Goal: Obtain resource: Download file/media

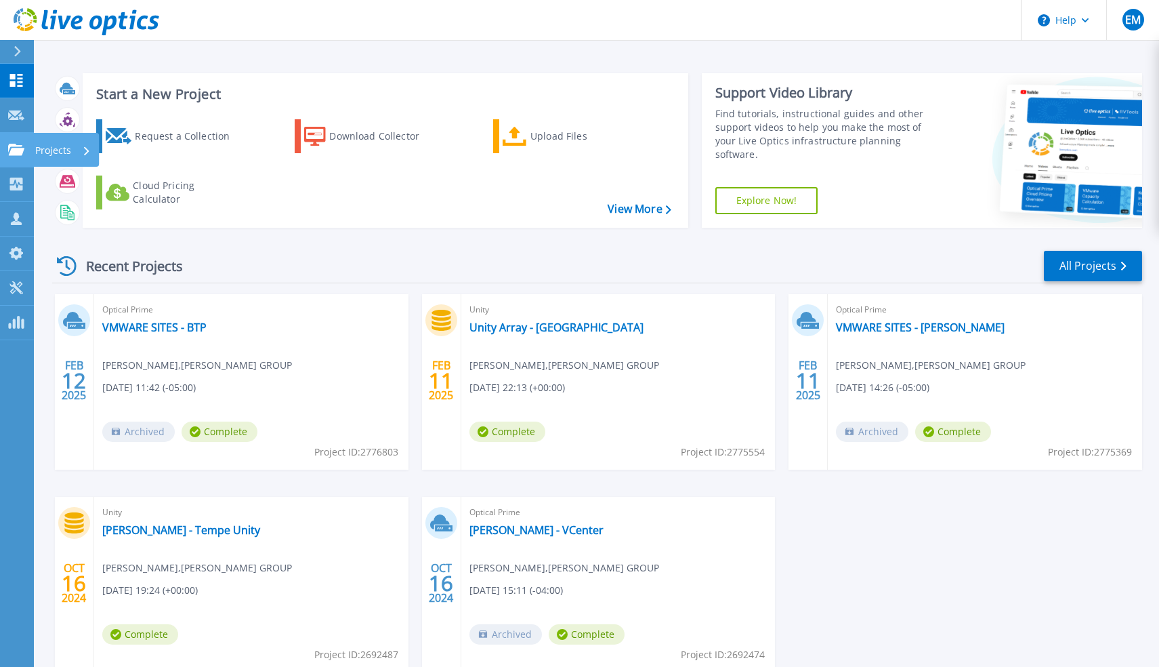
click at [56, 148] on p "Projects" at bounding box center [53, 150] width 36 height 35
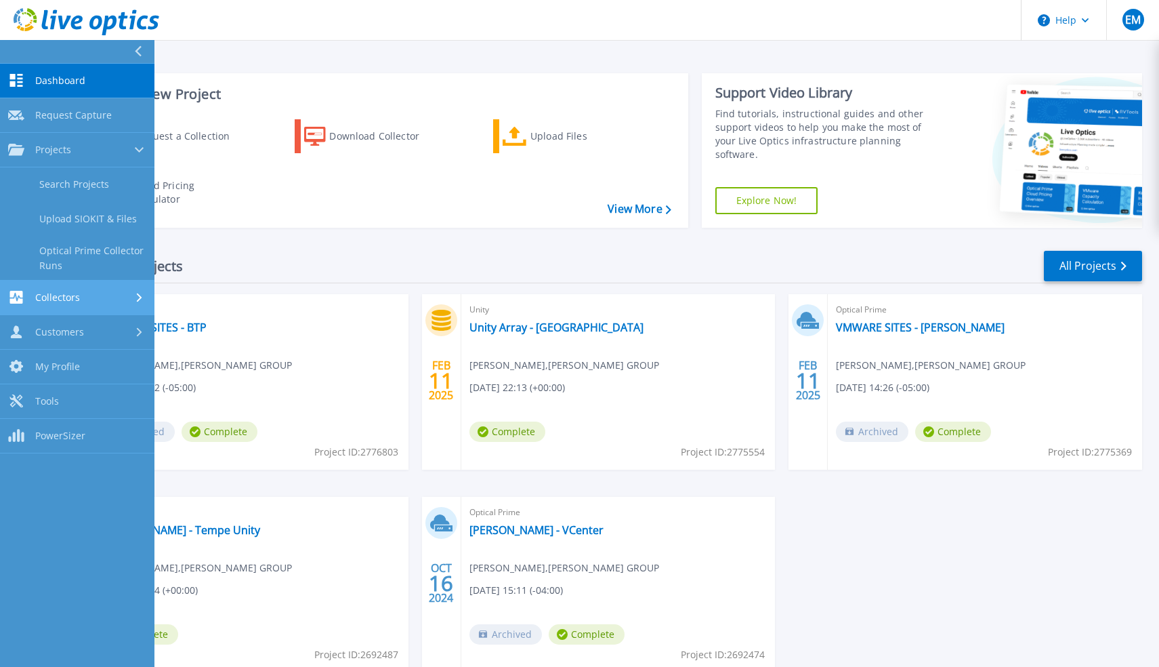
click at [70, 299] on span "Collectors" at bounding box center [57, 297] width 45 height 12
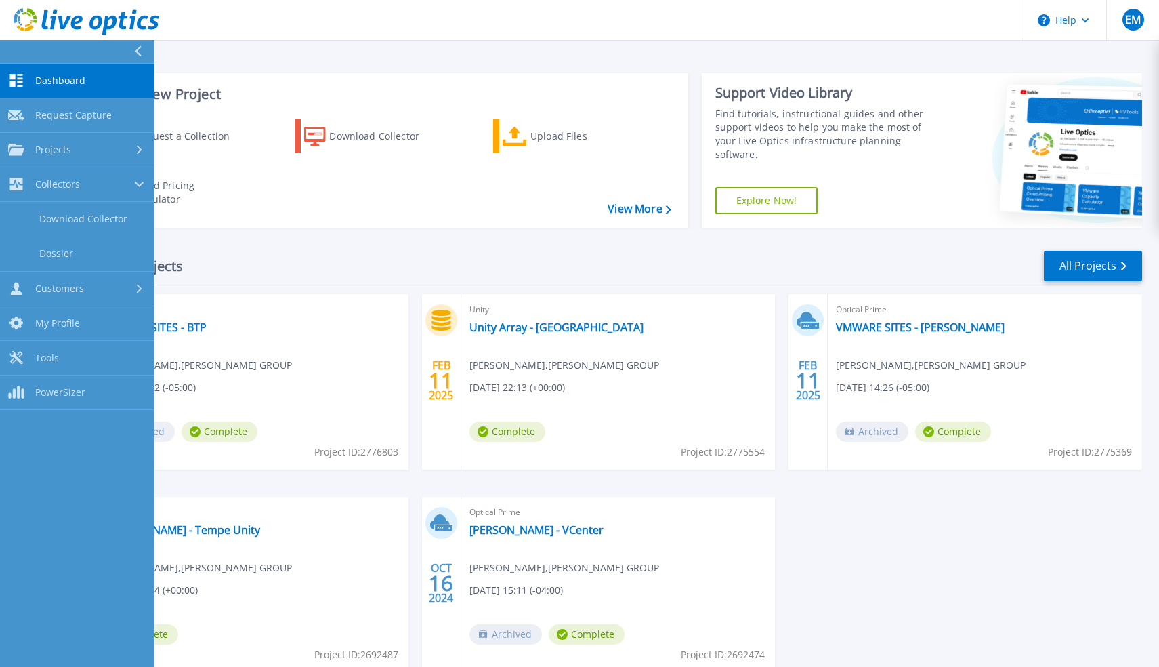
click at [52, 86] on span "Dashboard" at bounding box center [60, 81] width 50 height 12
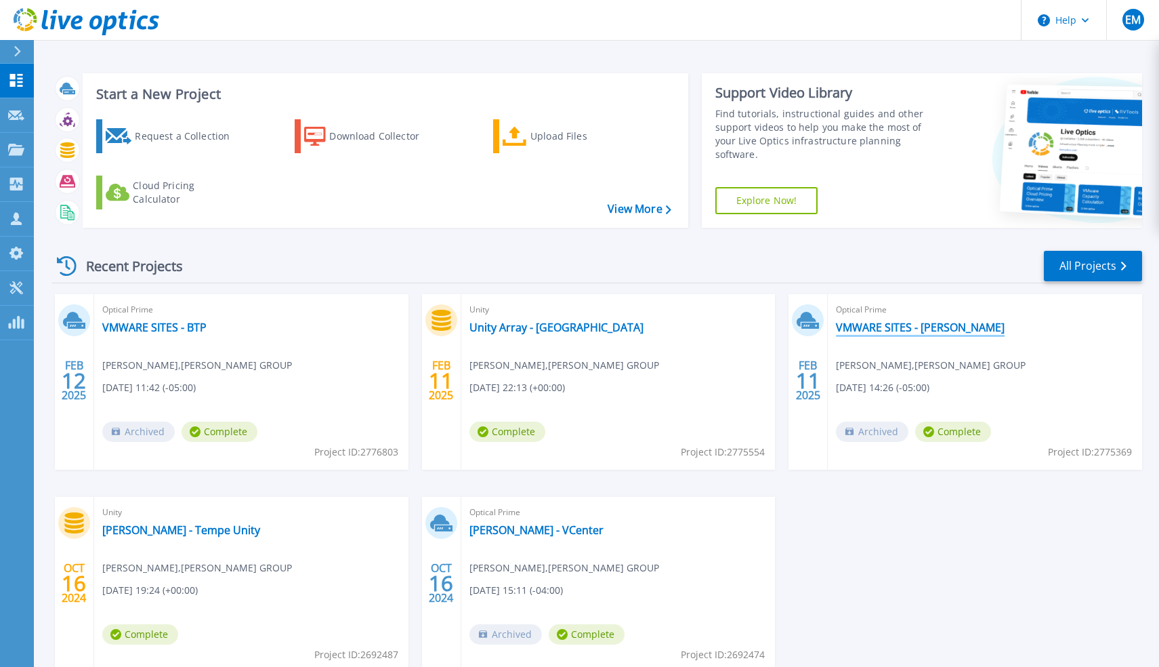
click at [878, 332] on link "VMWARE SITES - [PERSON_NAME]" at bounding box center [920, 327] width 169 height 14
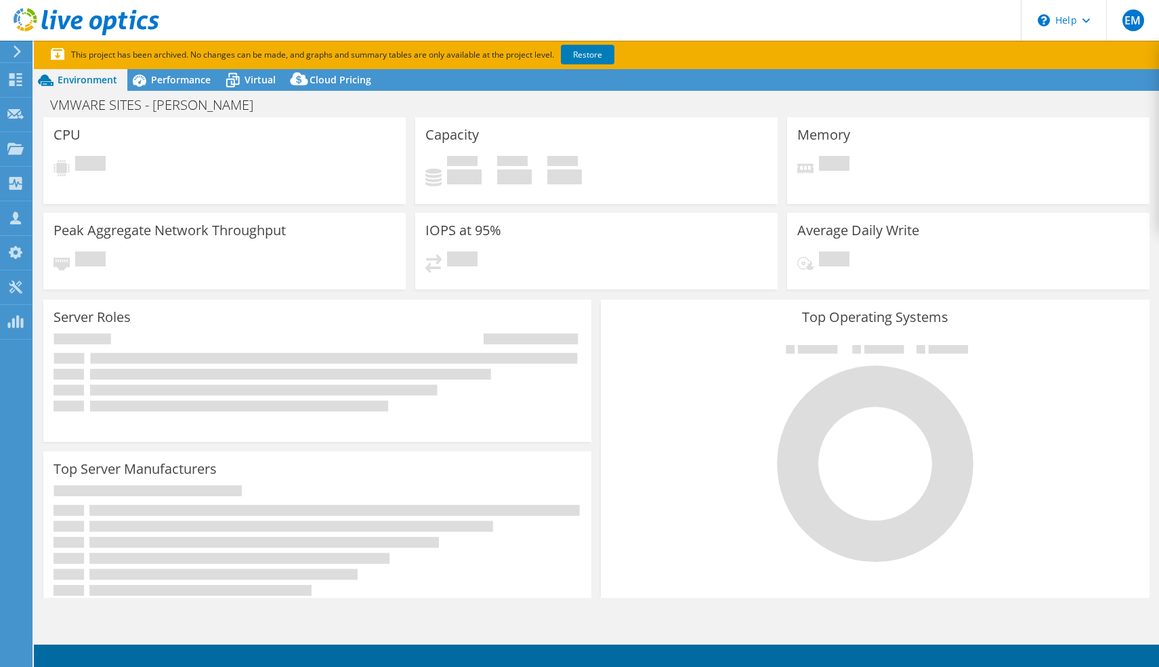
select select "USD"
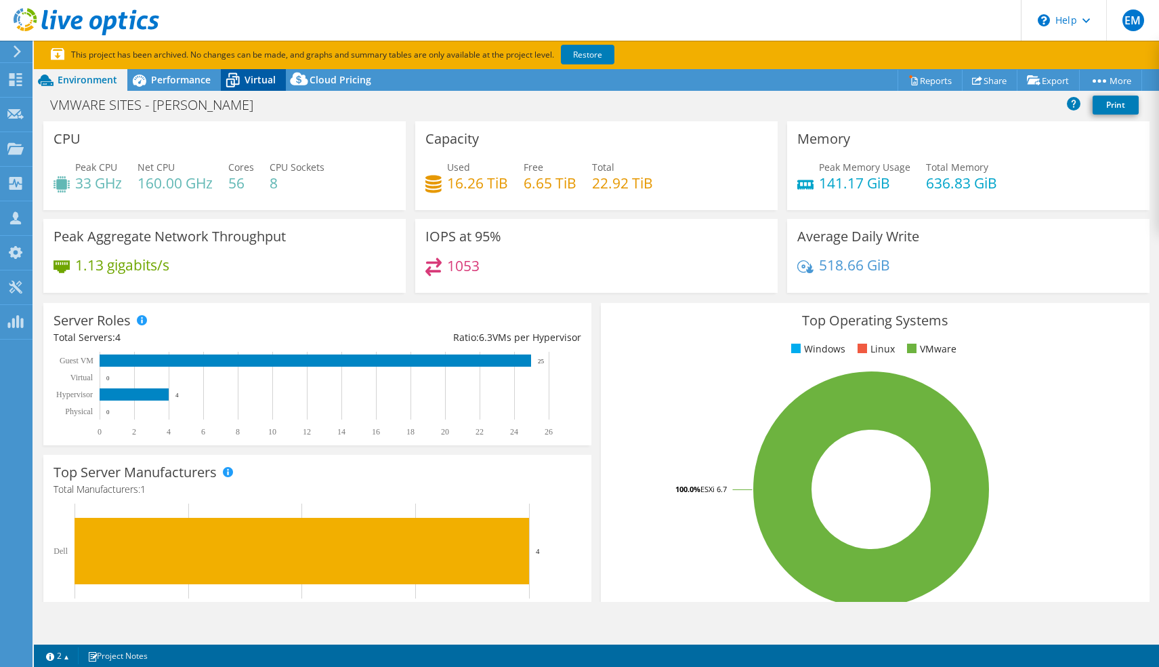
click at [236, 73] on icon at bounding box center [233, 80] width 24 height 24
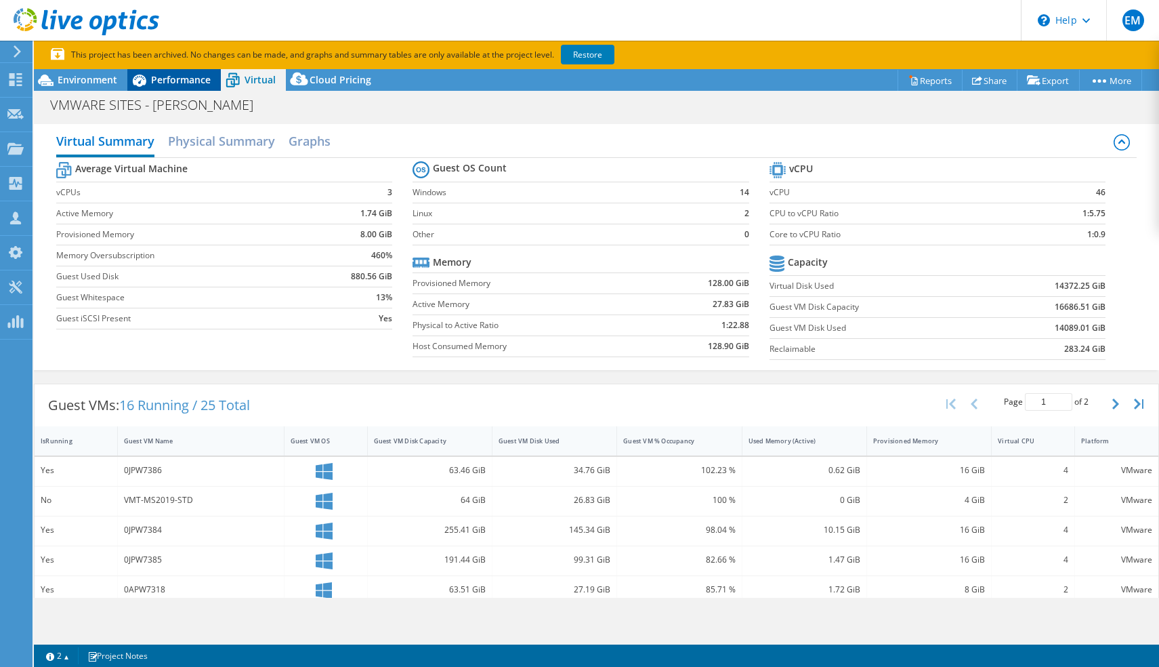
click at [186, 81] on span "Performance" at bounding box center [181, 79] width 60 height 13
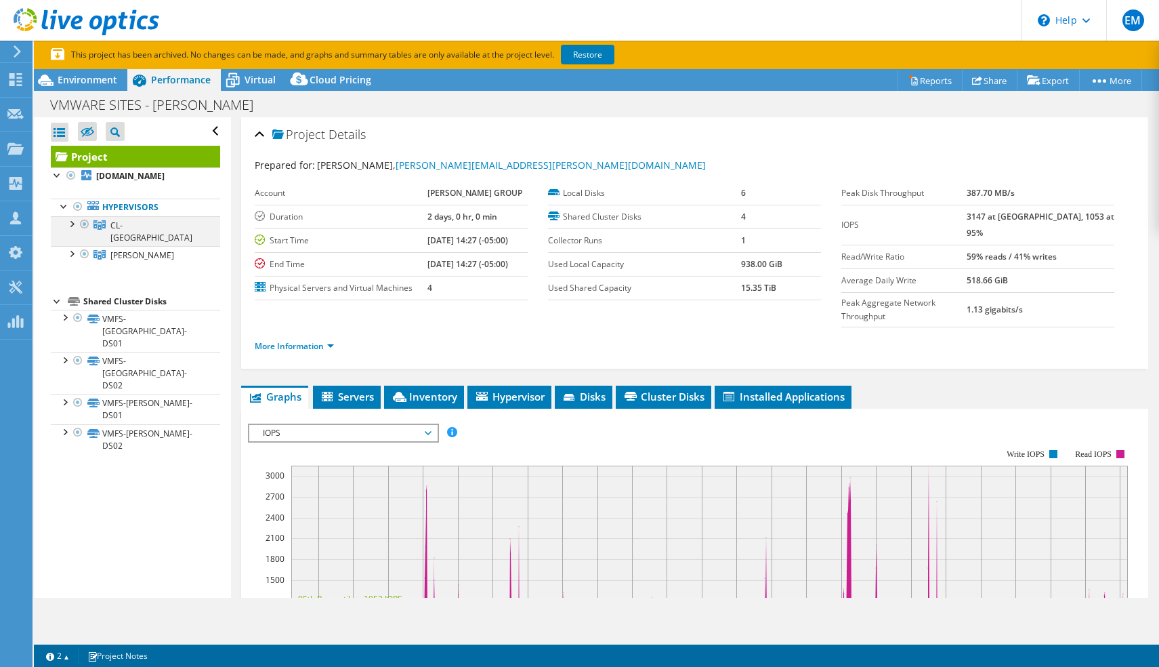
click at [72, 224] on div at bounding box center [71, 223] width 14 height 14
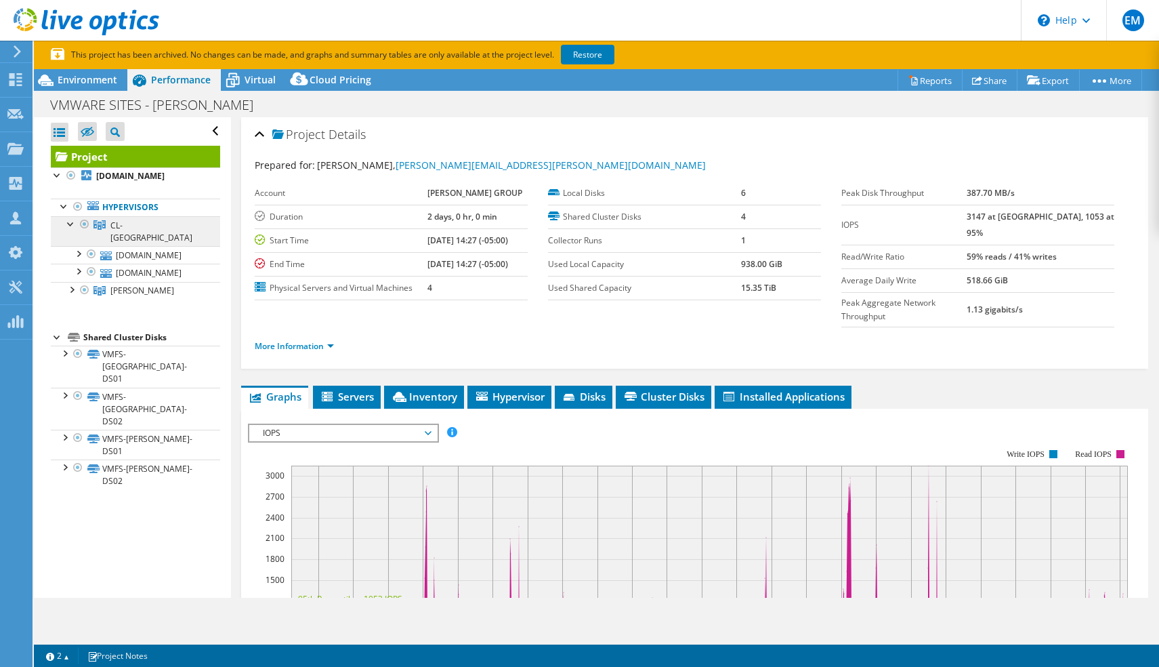
click at [150, 229] on span "CL-JACKSONVILLE" at bounding box center [151, 232] width 82 height 24
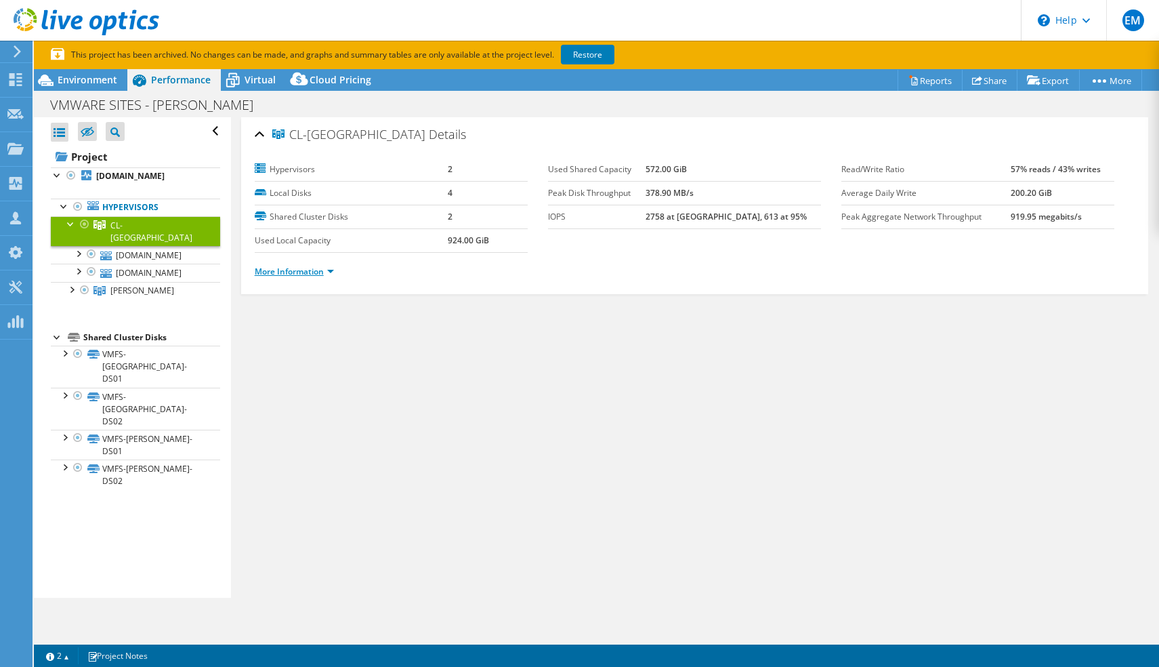
click at [317, 272] on link "More Information" at bounding box center [294, 272] width 79 height 12
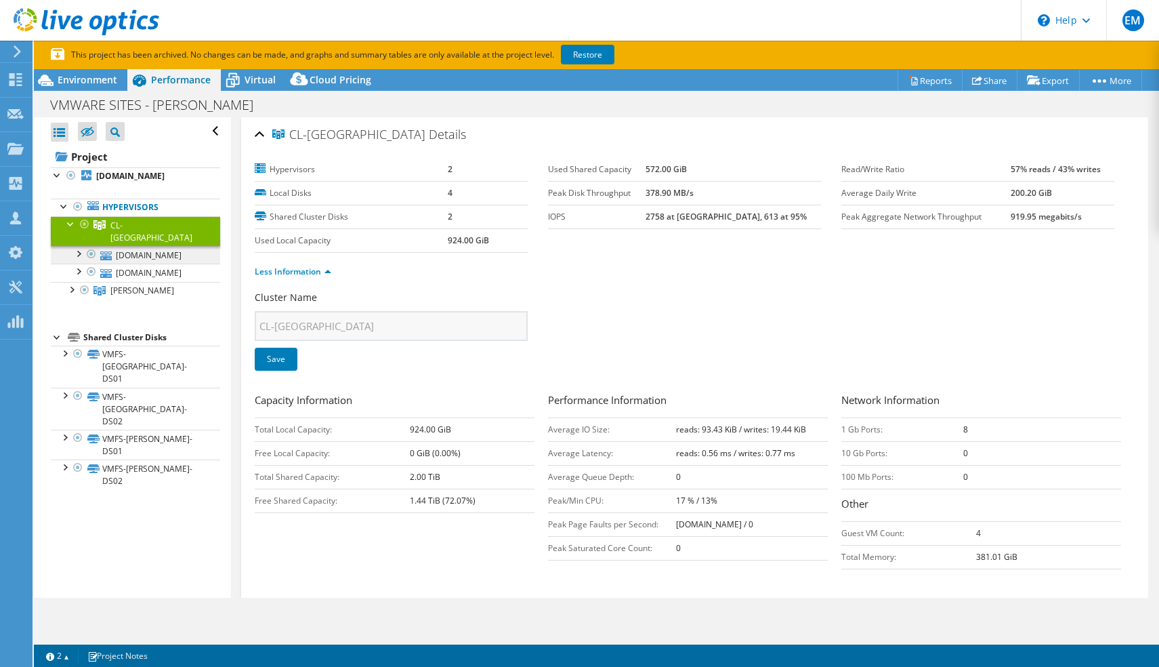
click at [140, 246] on link "0jpv6863.hillmangroup.com" at bounding box center [135, 255] width 169 height 18
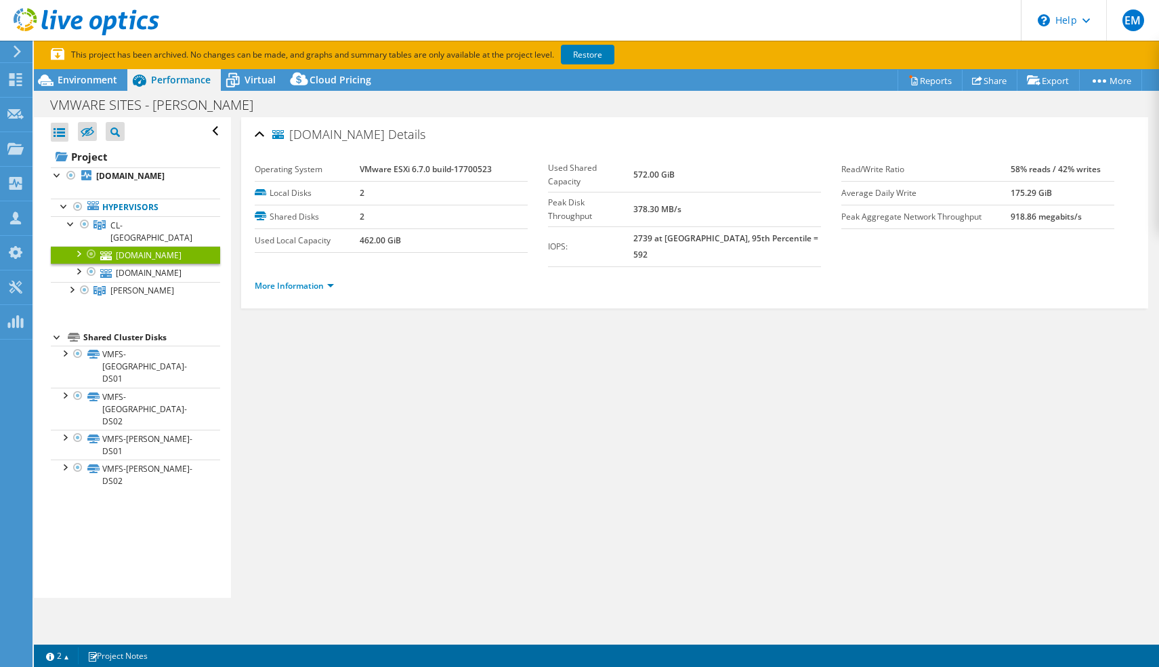
click at [81, 246] on div at bounding box center [78, 253] width 14 height 14
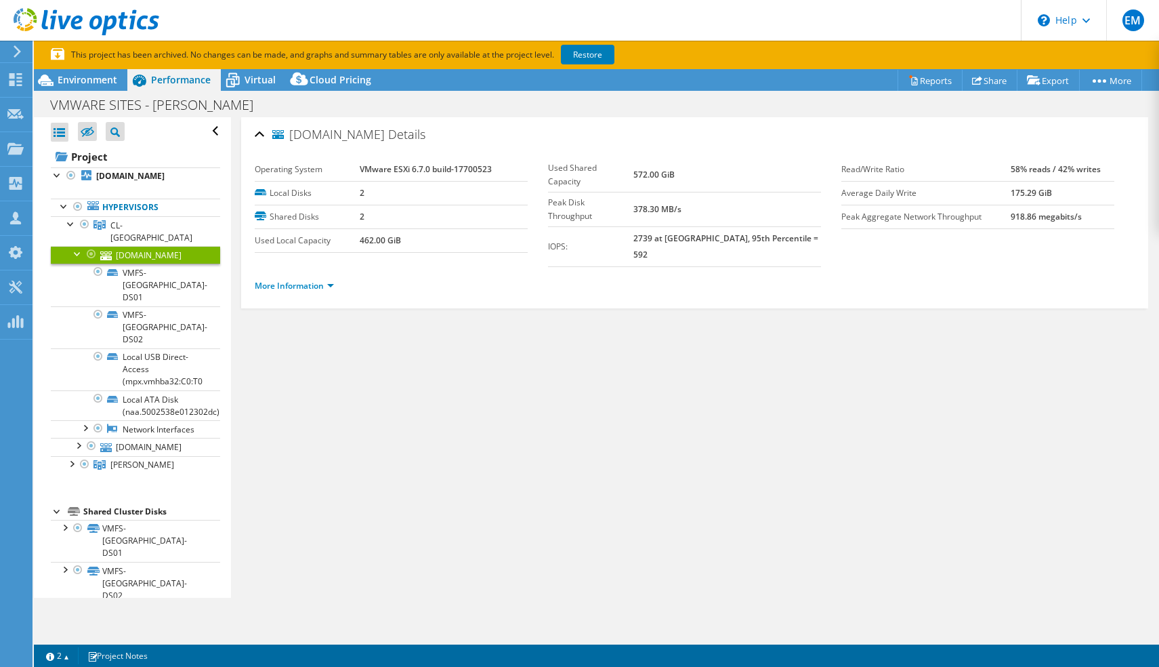
click at [77, 246] on div at bounding box center [78, 253] width 14 height 14
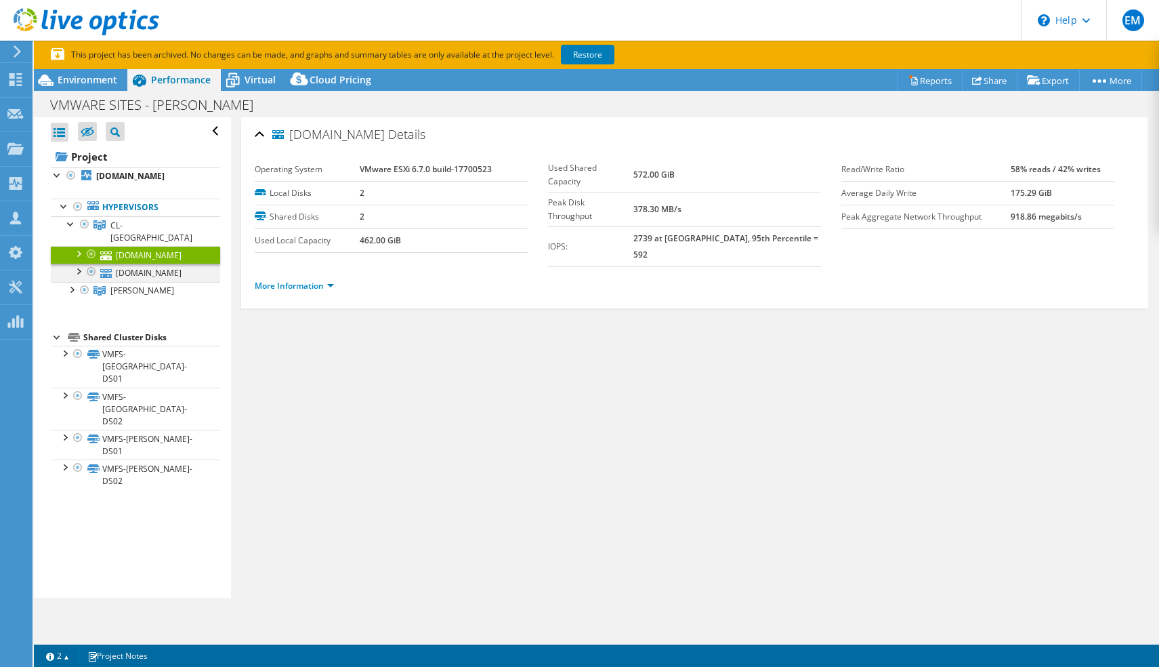
click at [78, 264] on div at bounding box center [78, 271] width 14 height 14
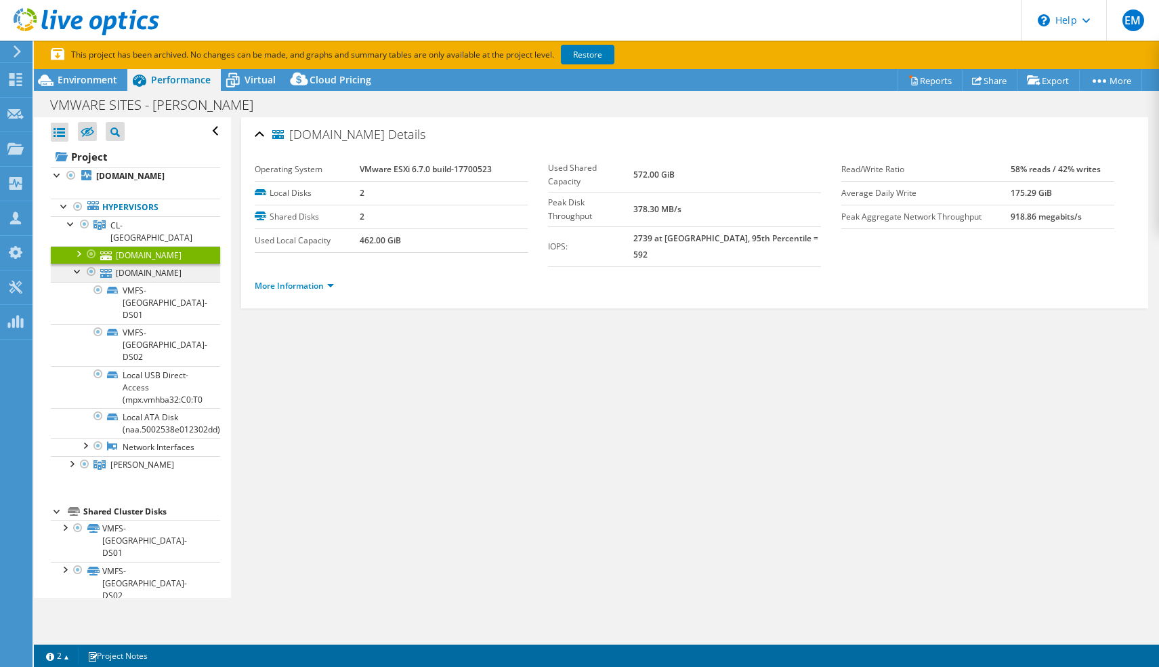
click at [144, 264] on link "0jpv6862.hillmangroup.com" at bounding box center [135, 273] width 169 height 18
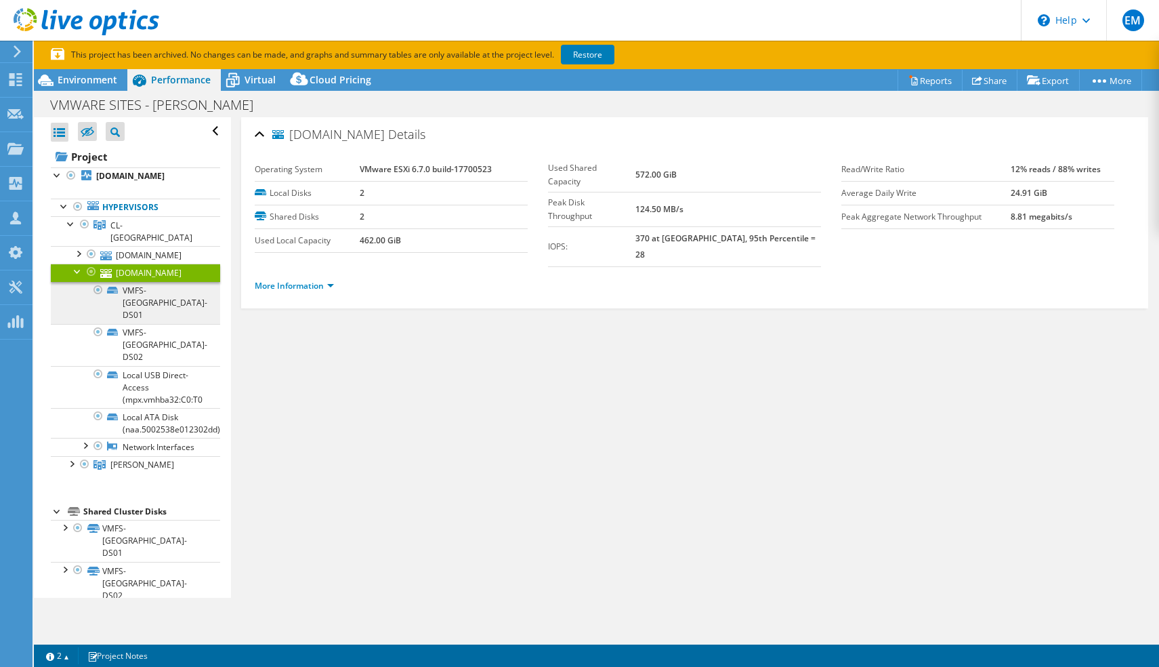
click at [151, 282] on link "VMFS-JACKSONVILLE-DS01" at bounding box center [135, 303] width 169 height 42
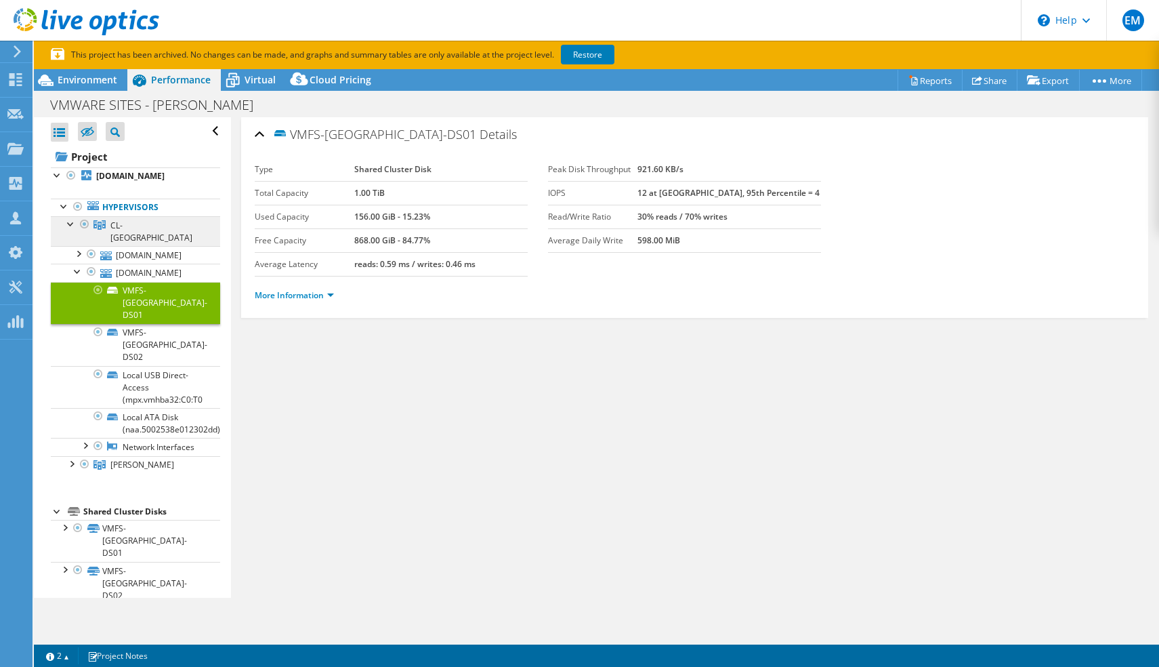
click at [157, 228] on span "CL-JACKSONVILLE" at bounding box center [151, 232] width 82 height 24
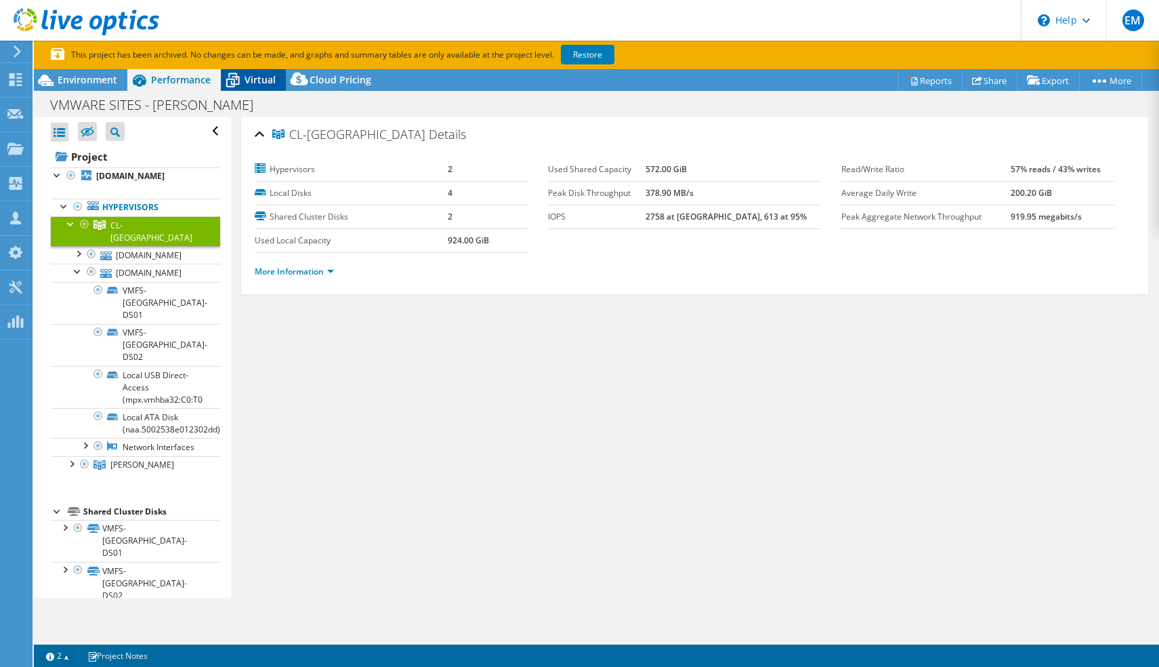
click at [243, 79] on icon at bounding box center [233, 80] width 24 height 24
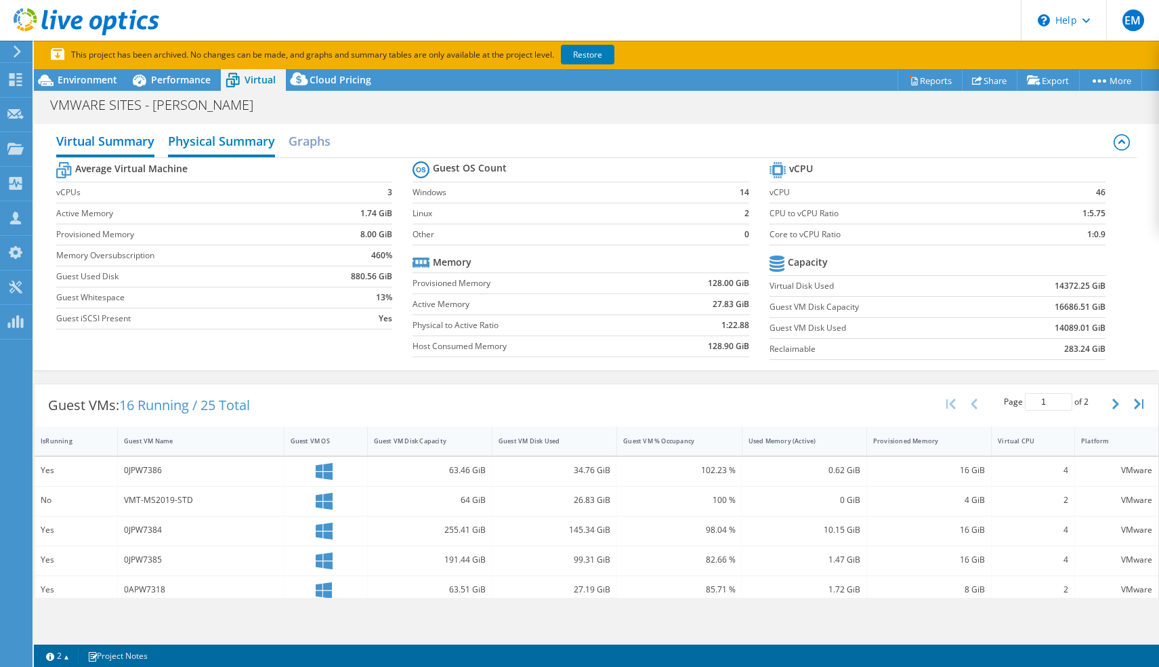
click at [192, 139] on h2 "Physical Summary" at bounding box center [221, 142] width 107 height 30
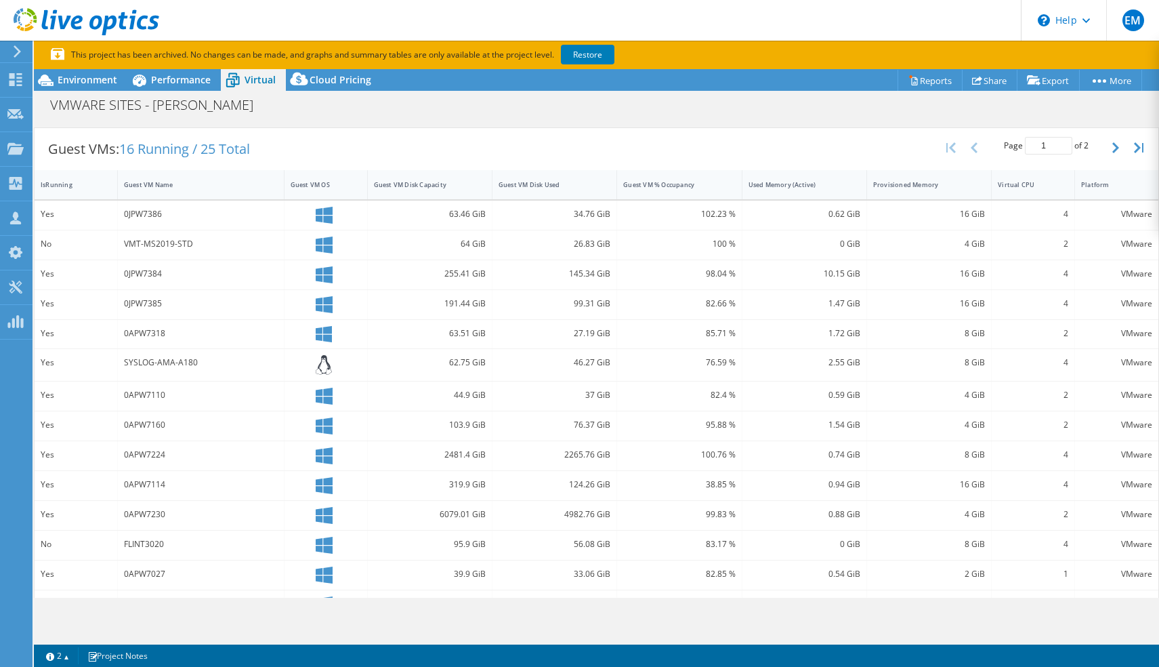
scroll to position [66, 0]
click at [184, 81] on span "Performance" at bounding box center [181, 79] width 60 height 13
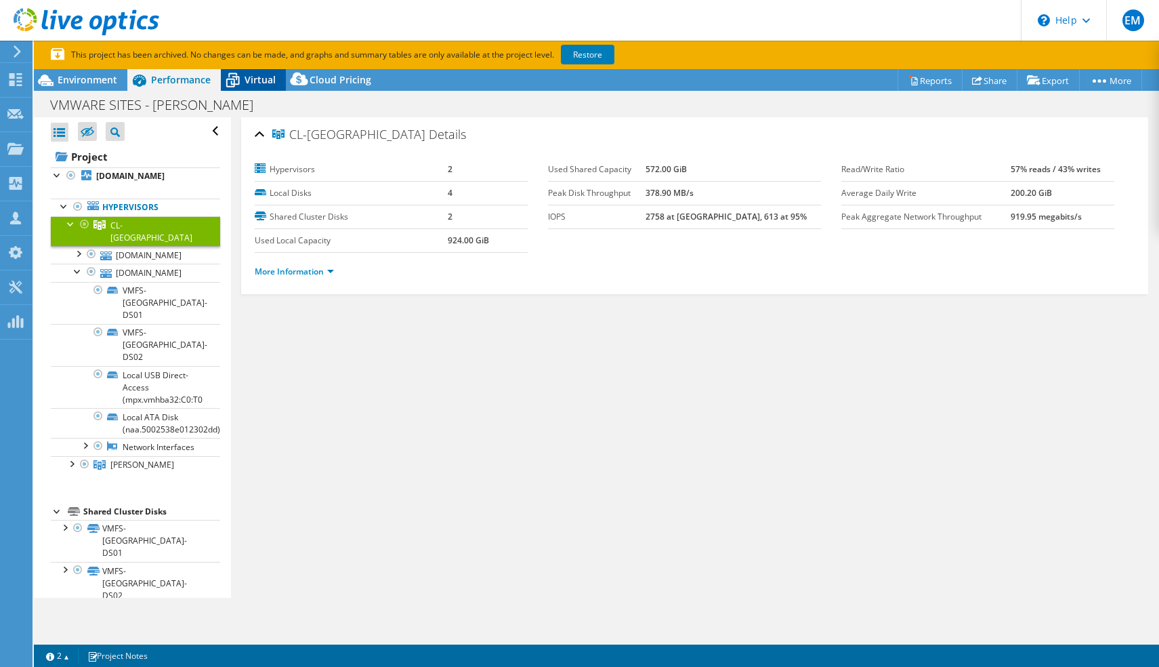
click at [253, 78] on span "Virtual" at bounding box center [260, 79] width 31 height 13
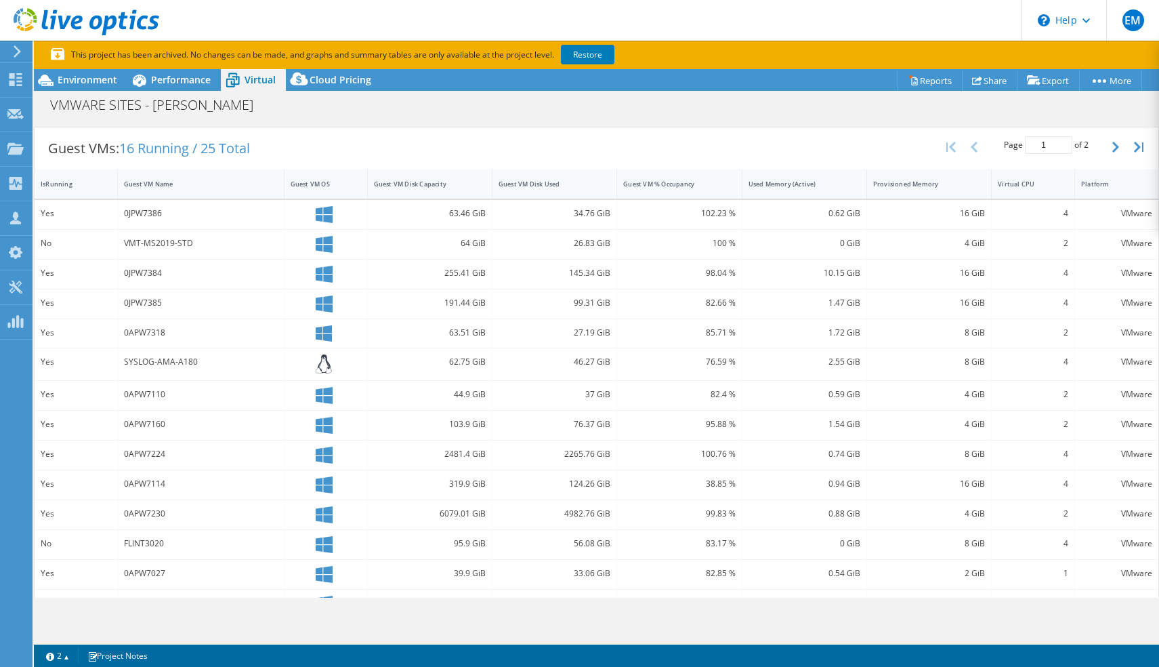
click at [1121, 218] on div "VMware" at bounding box center [1116, 213] width 71 height 15
click at [143, 203] on div "0JPW7386" at bounding box center [201, 214] width 167 height 29
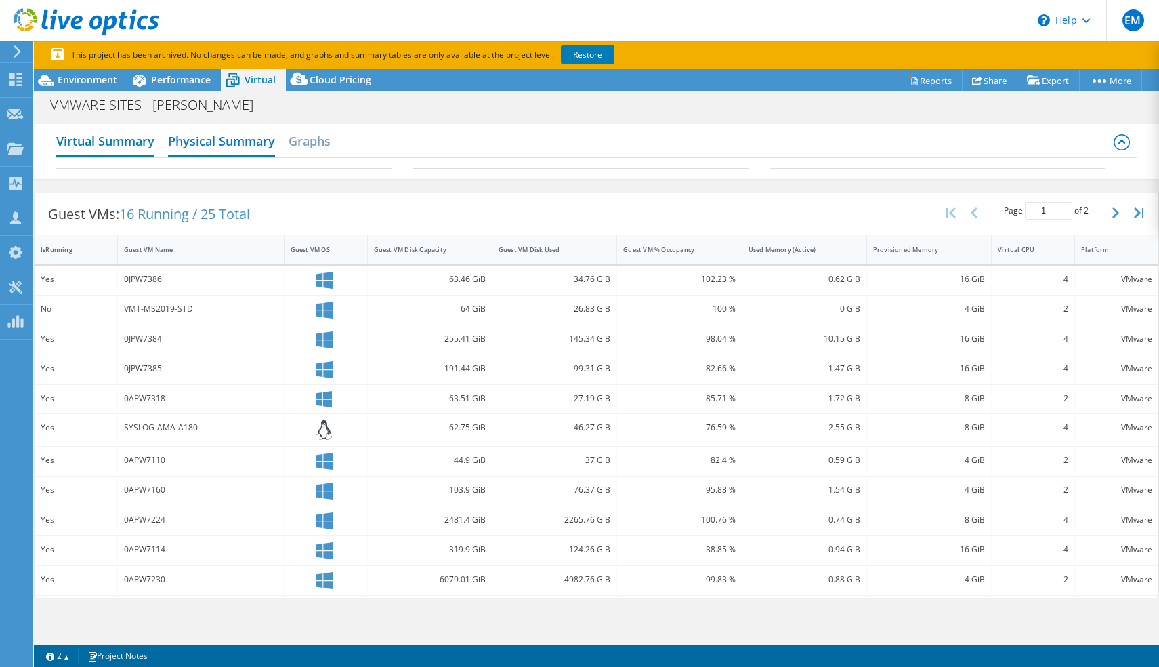
scroll to position [0, 0]
click at [186, 79] on span "Performance" at bounding box center [181, 79] width 60 height 13
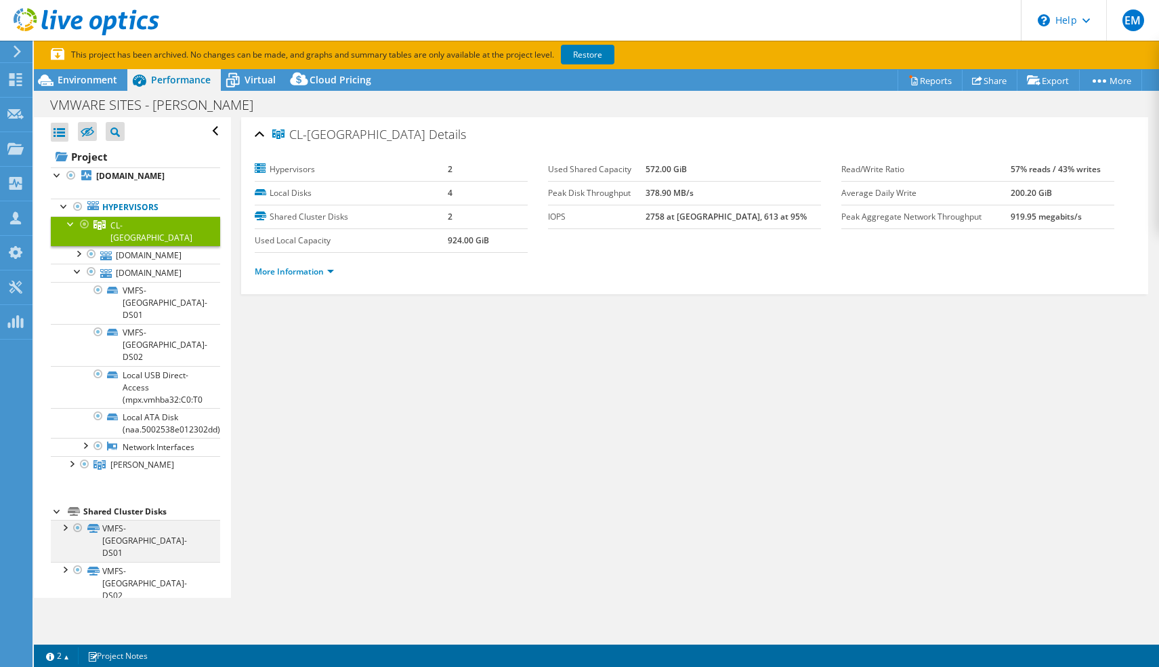
click at [66, 520] on div at bounding box center [65, 527] width 14 height 14
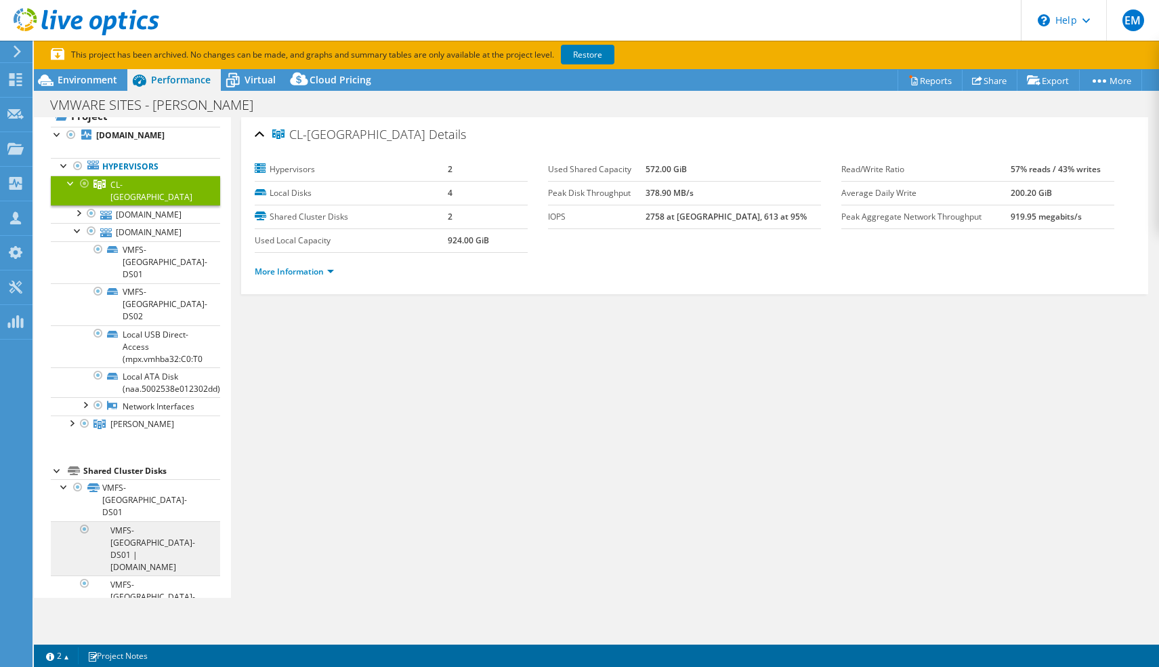
scroll to position [42, 0]
click at [150, 520] on link "VMFS-[GEOGRAPHIC_DATA]-DS01 | [DOMAIN_NAME]" at bounding box center [135, 547] width 169 height 54
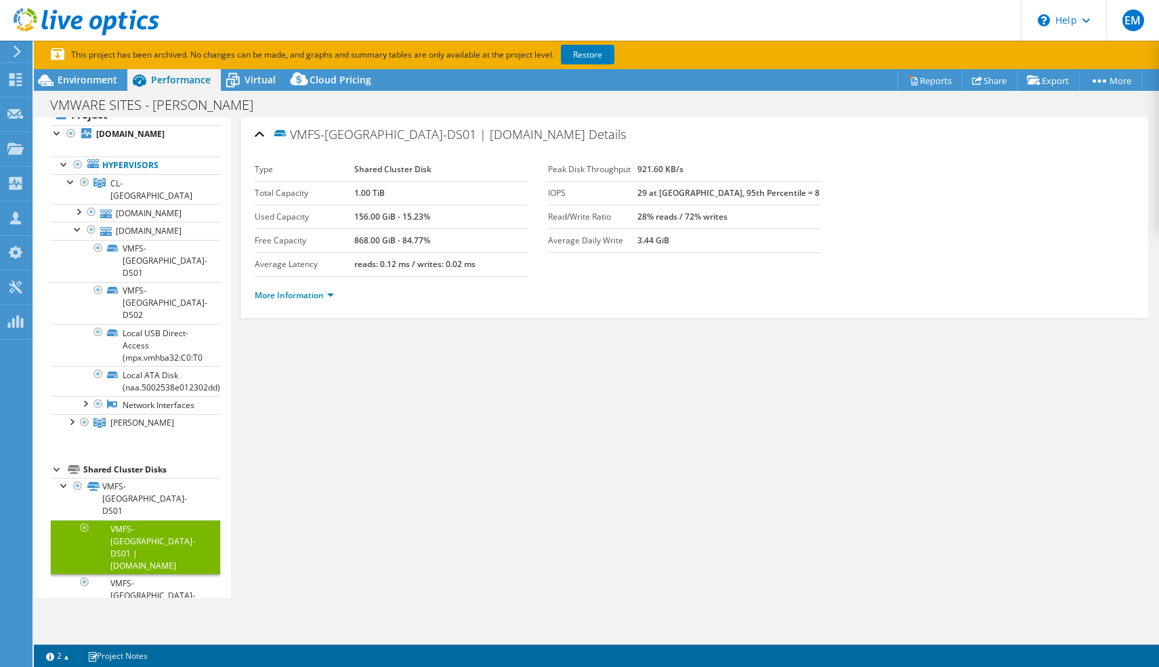
click at [304, 302] on li "More Information" at bounding box center [298, 295] width 87 height 15
click at [311, 293] on link "More Information" at bounding box center [294, 295] width 79 height 12
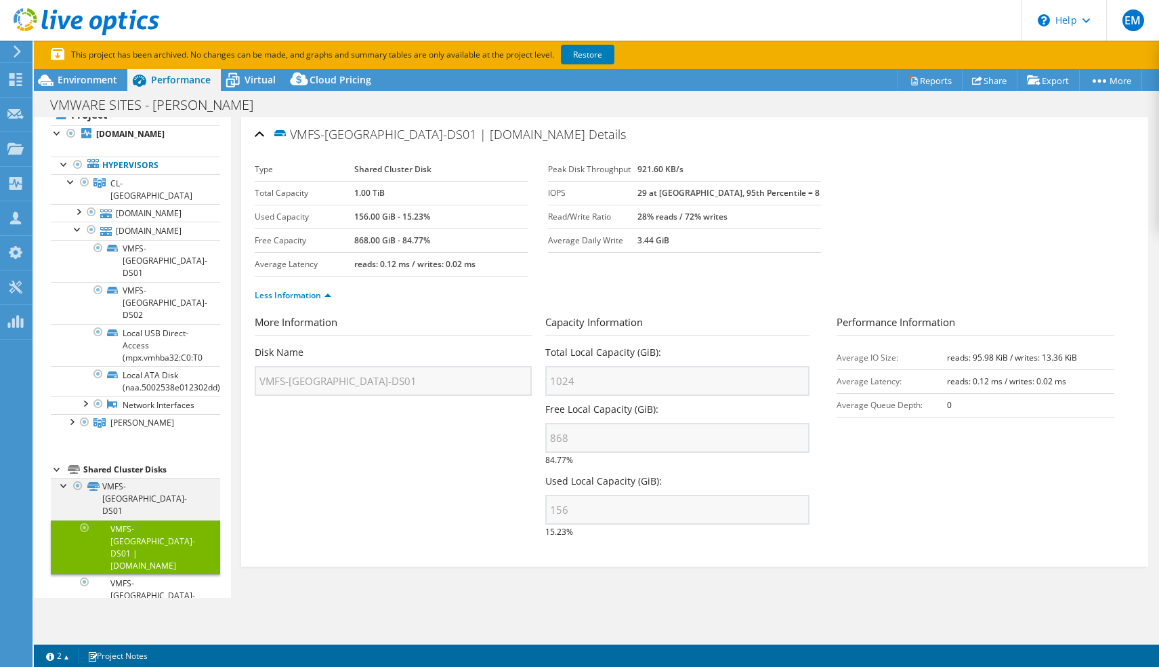
click at [62, 478] on div at bounding box center [65, 485] width 14 height 14
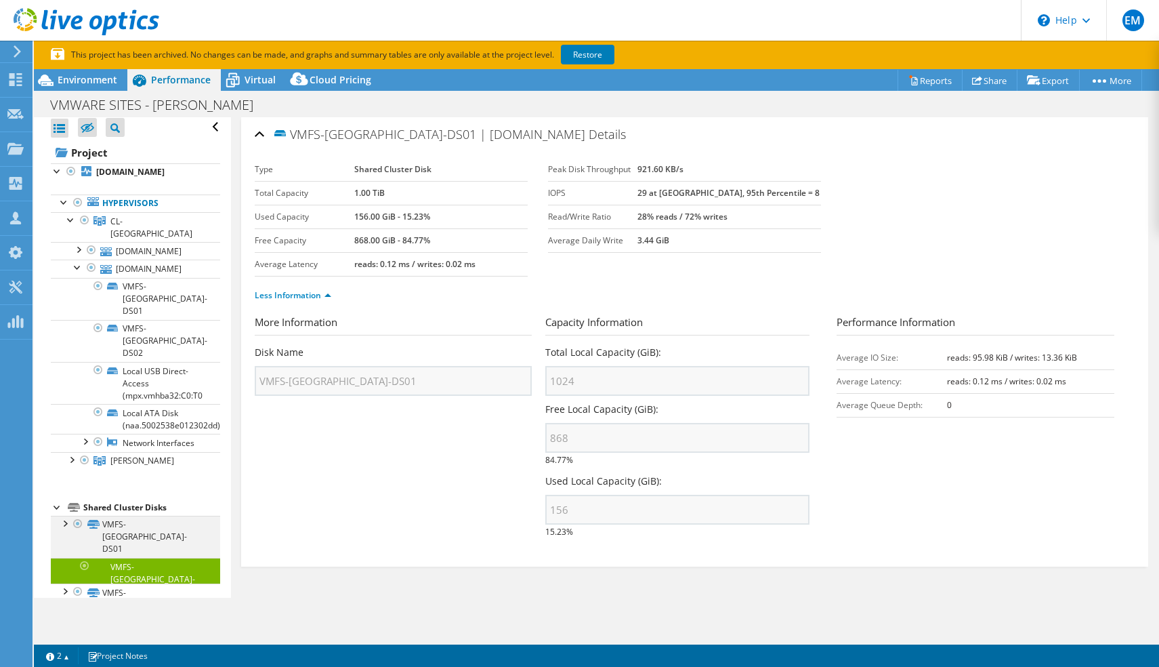
scroll to position [0, 0]
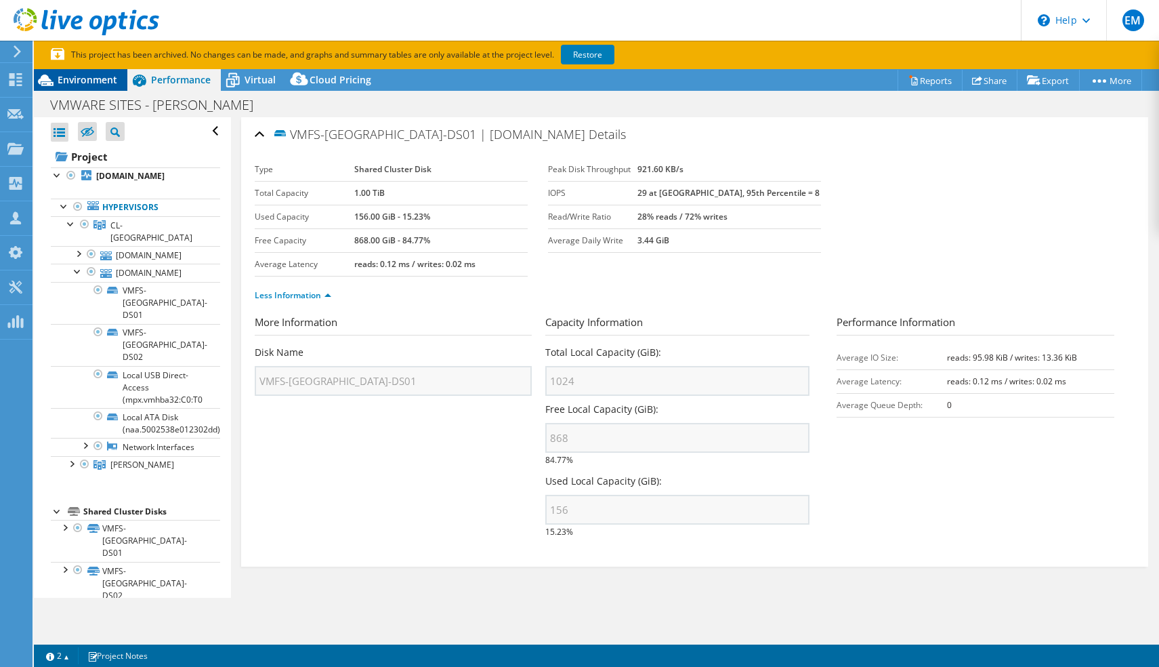
click at [92, 81] on span "Environment" at bounding box center [88, 79] width 60 height 13
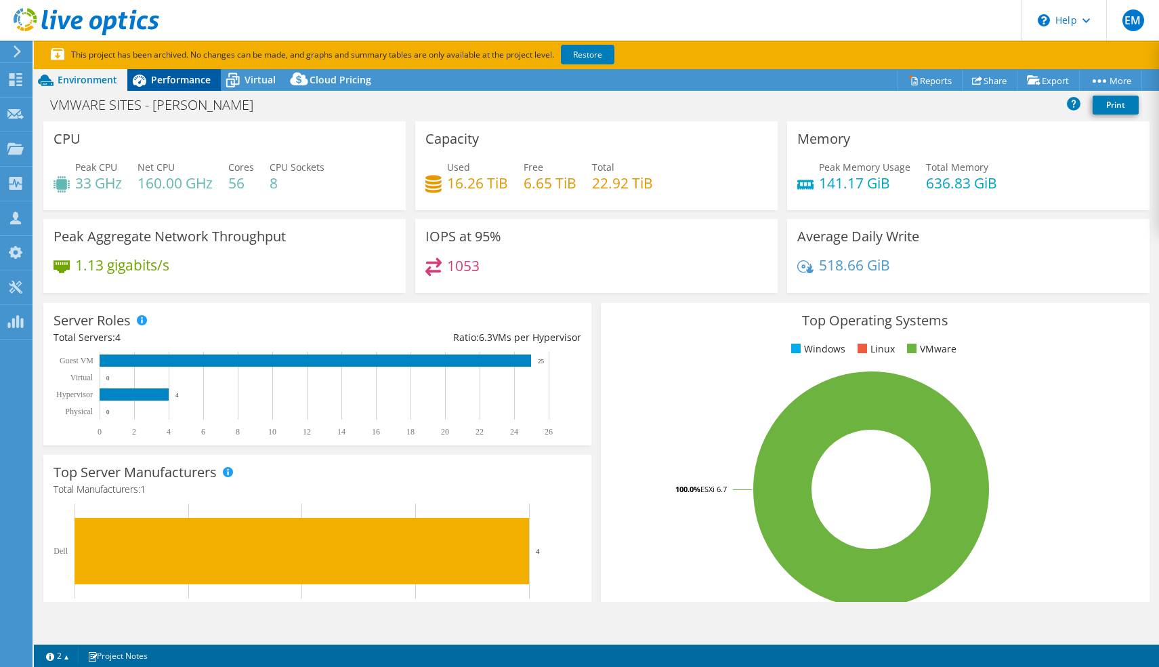
click at [161, 77] on span "Performance" at bounding box center [181, 79] width 60 height 13
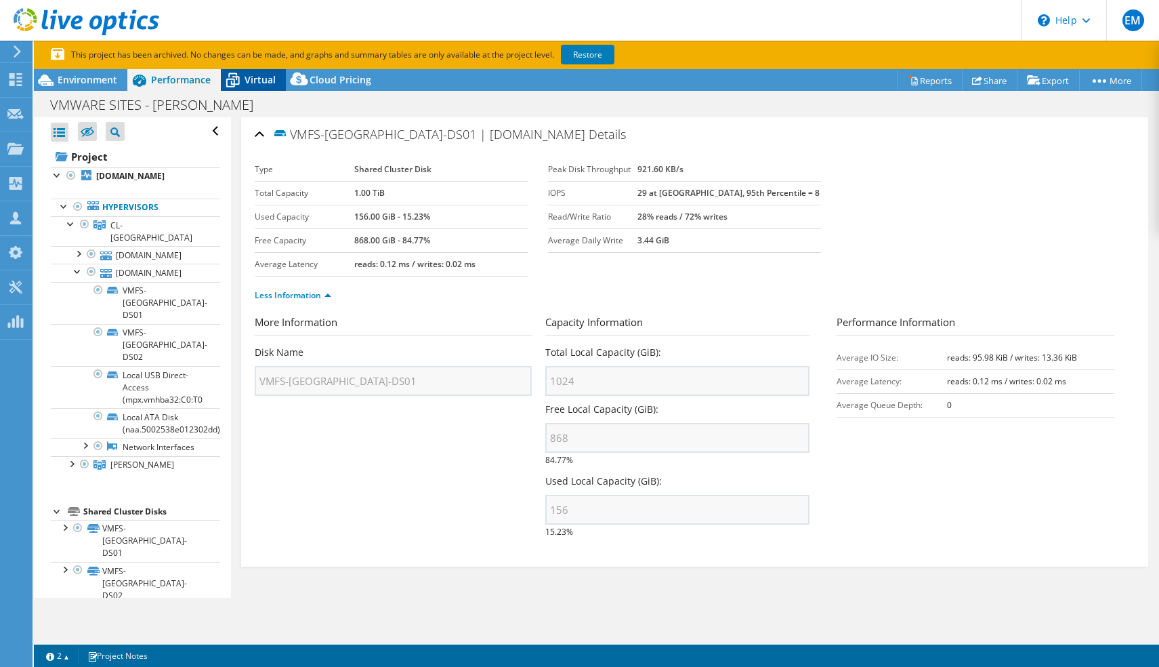
click at [257, 70] on div "Virtual" at bounding box center [253, 80] width 65 height 22
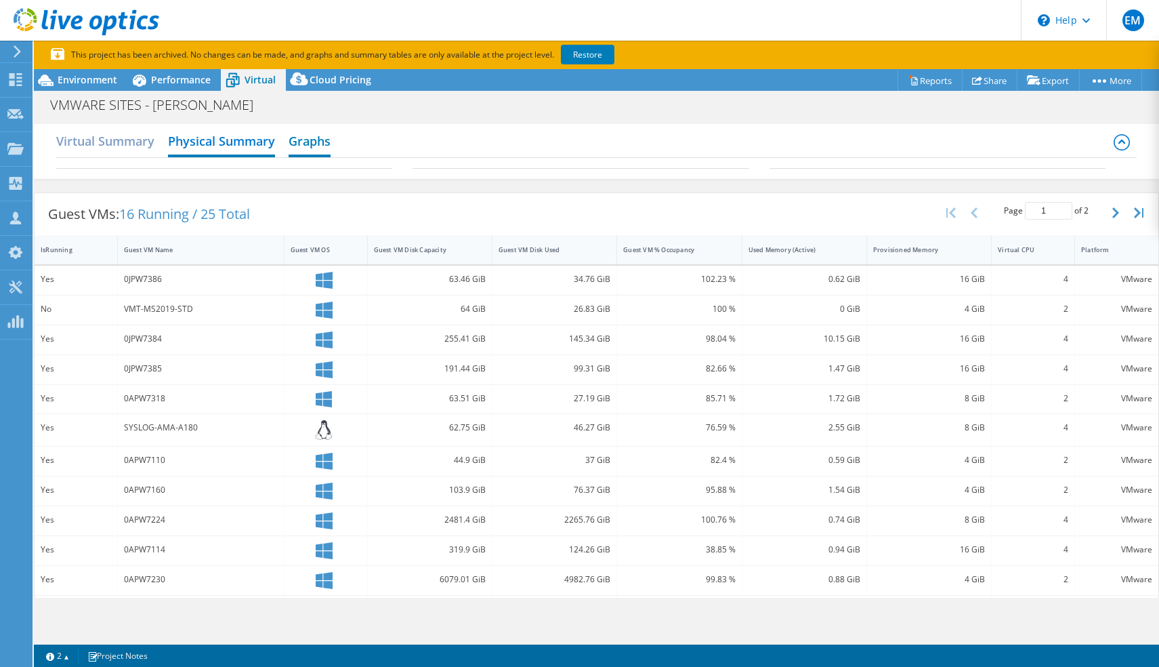
click at [307, 144] on h2 "Graphs" at bounding box center [310, 142] width 42 height 30
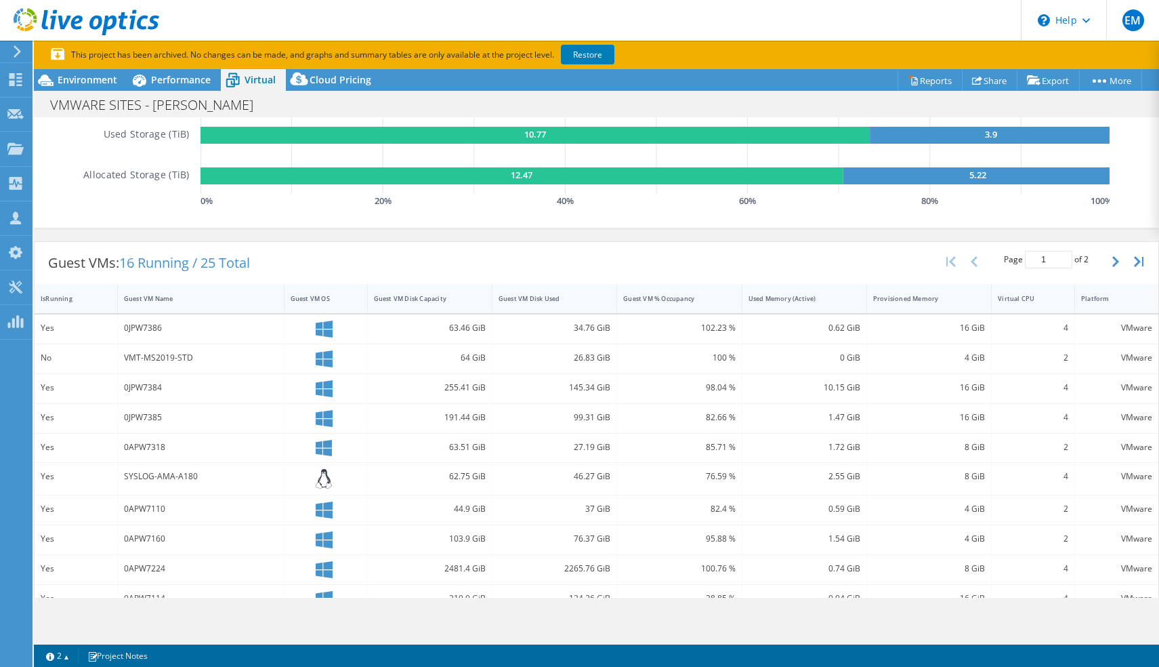
scroll to position [249, 0]
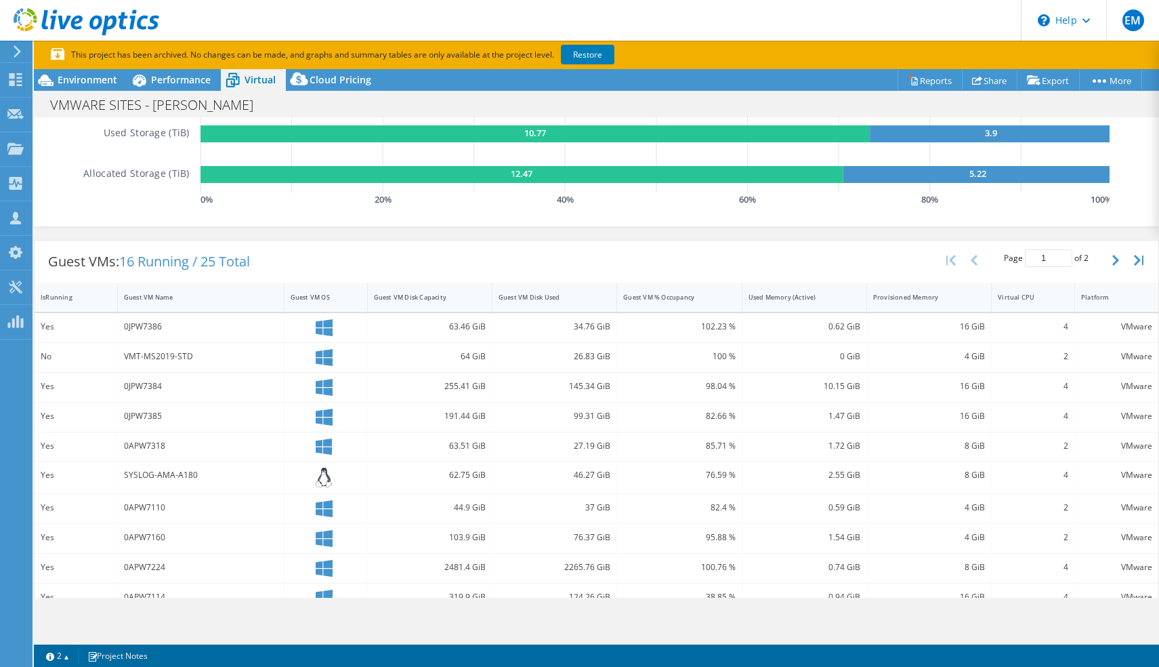
click at [129, 327] on div "0JPW7386" at bounding box center [201, 326] width 154 height 15
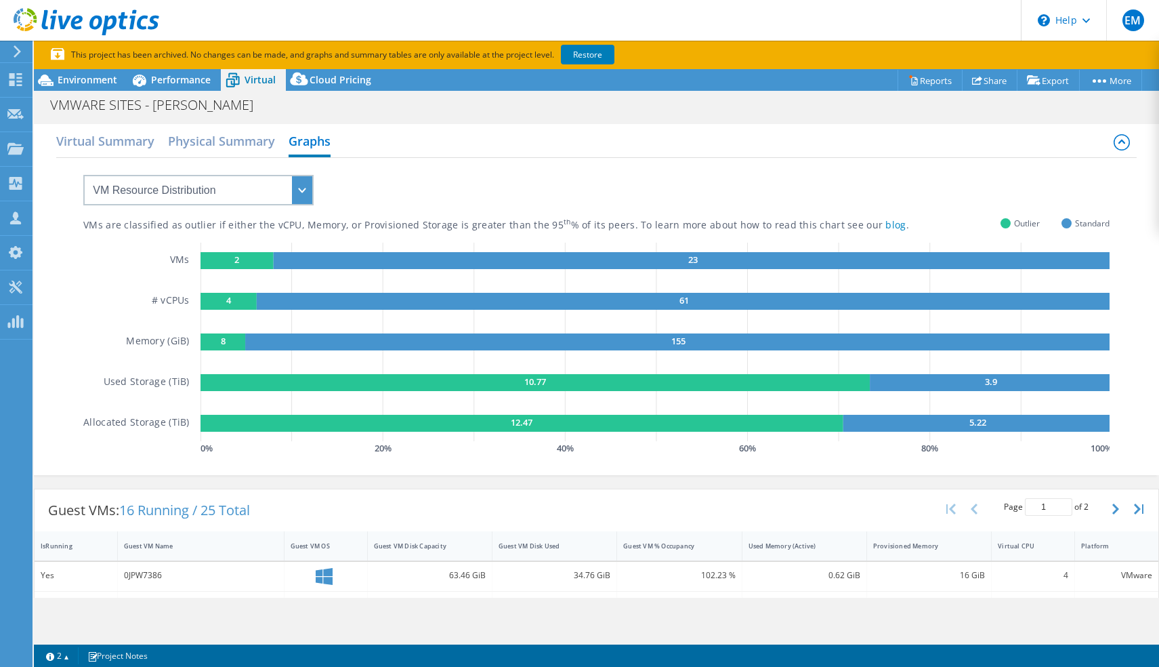
scroll to position [0, 0]
click at [127, 136] on h2 "Virtual Summary" at bounding box center [105, 142] width 98 height 30
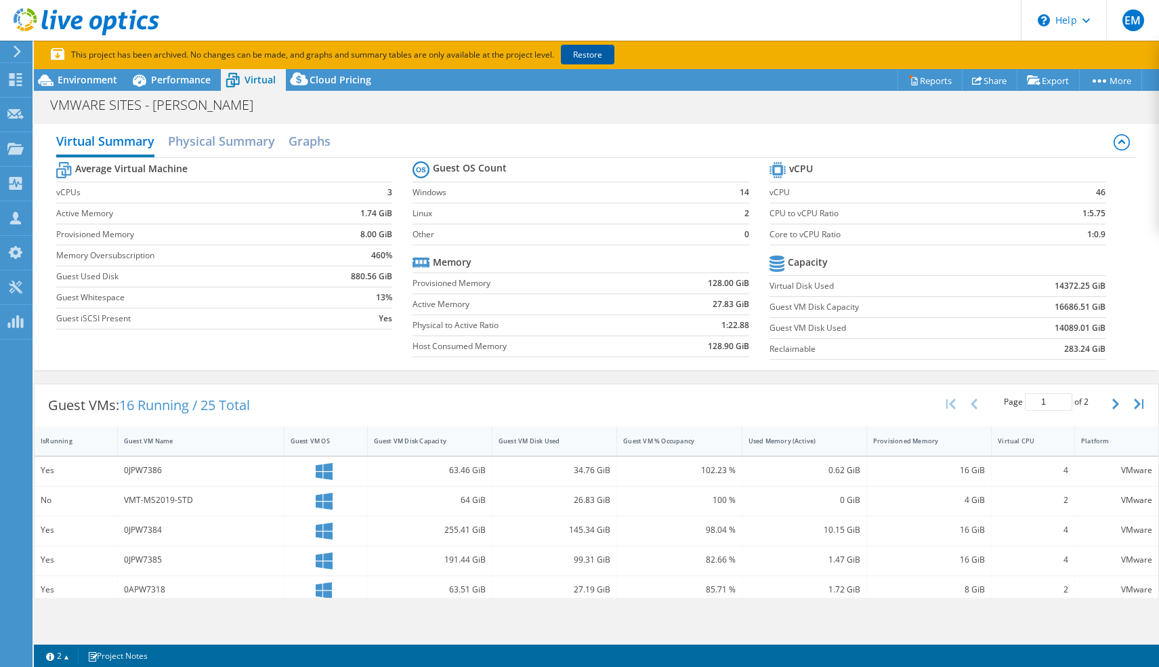
click at [582, 56] on link "Restore" at bounding box center [588, 55] width 54 height 20
click at [84, 90] on div "Environment" at bounding box center [81, 80] width 94 height 22
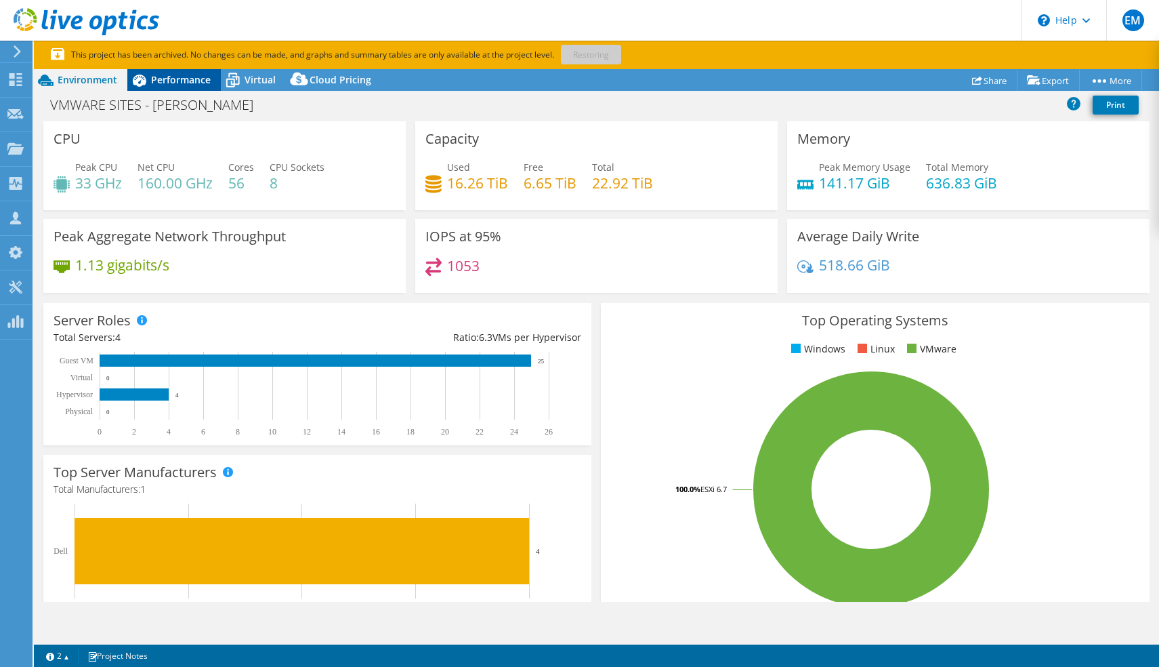
click at [169, 77] on span "Performance" at bounding box center [181, 79] width 60 height 13
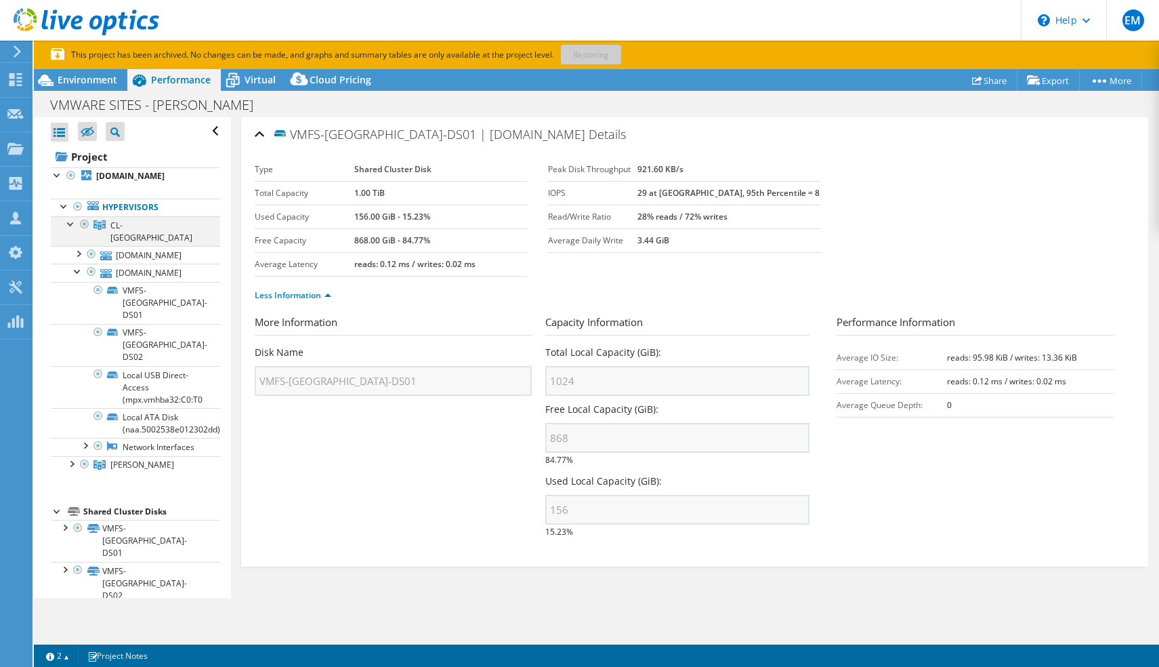
click at [70, 224] on div at bounding box center [71, 223] width 14 height 14
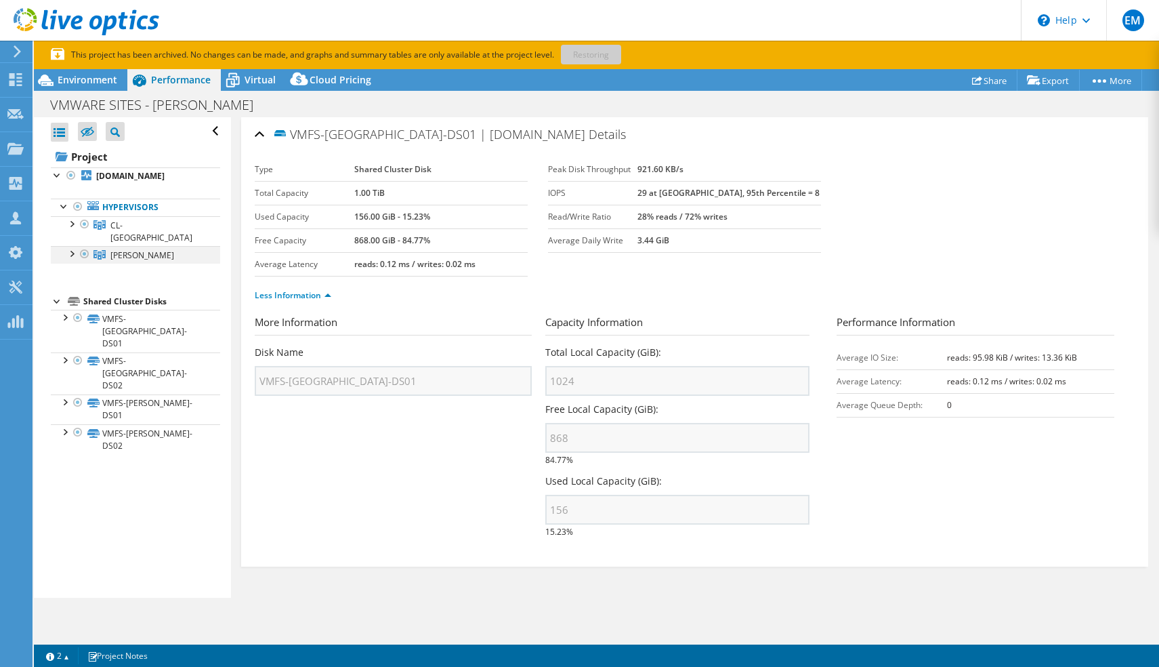
click at [70, 246] on div at bounding box center [71, 253] width 14 height 14
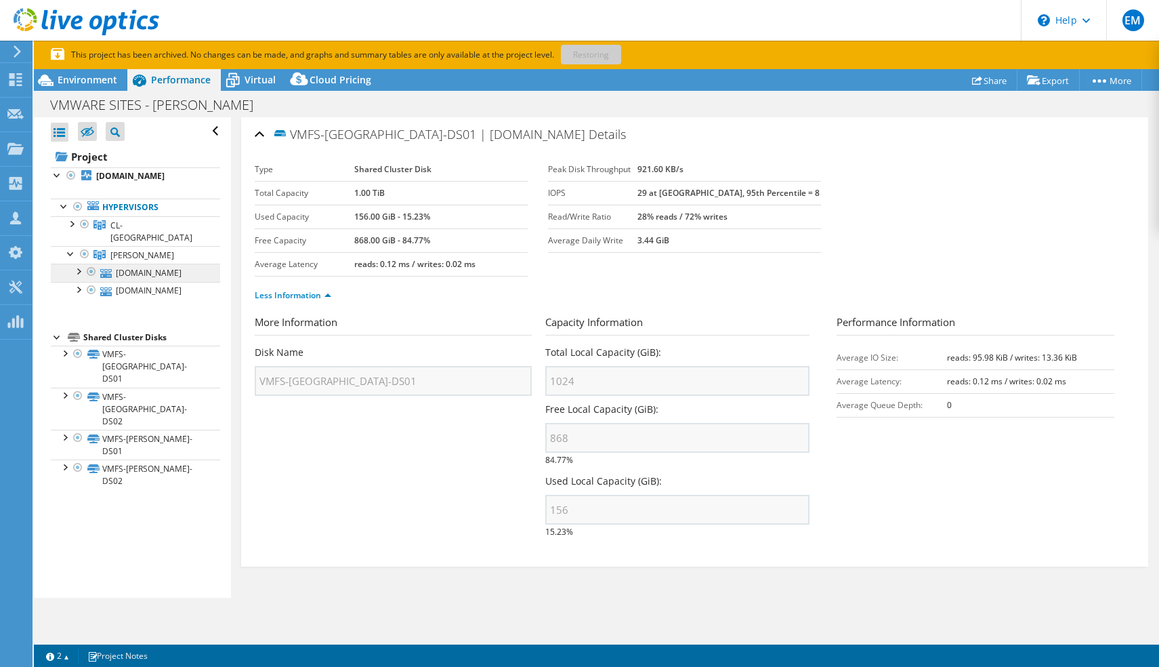
click at [143, 264] on link "[DOMAIN_NAME]" at bounding box center [135, 273] width 169 height 18
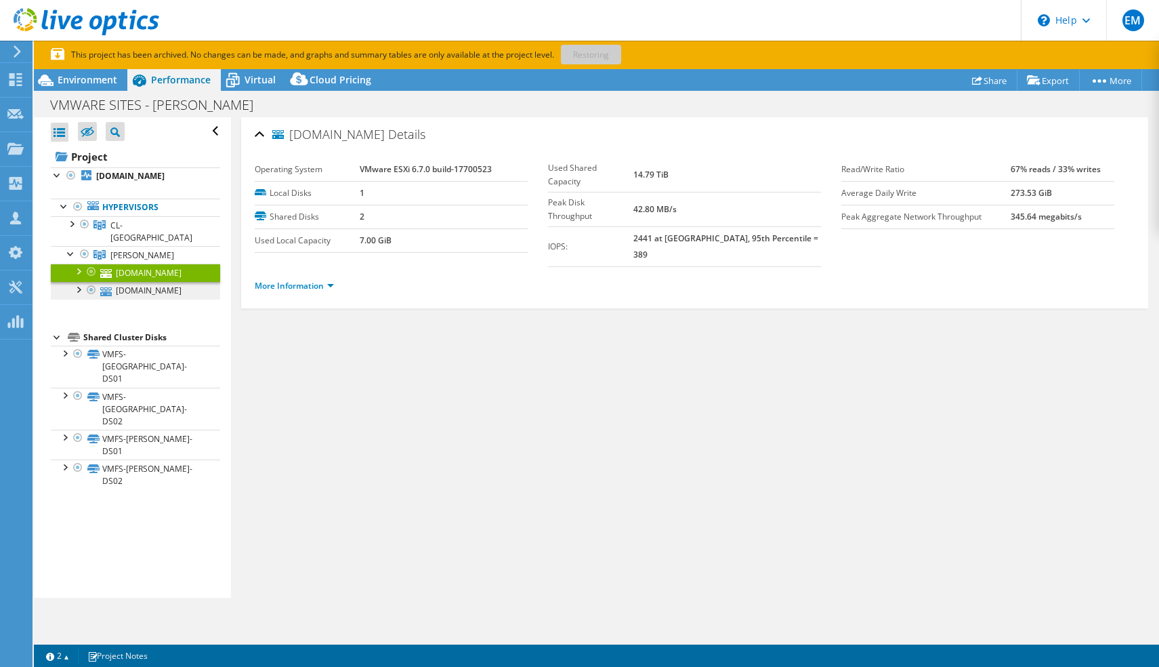
click at [152, 282] on link "[DOMAIN_NAME]" at bounding box center [135, 291] width 169 height 18
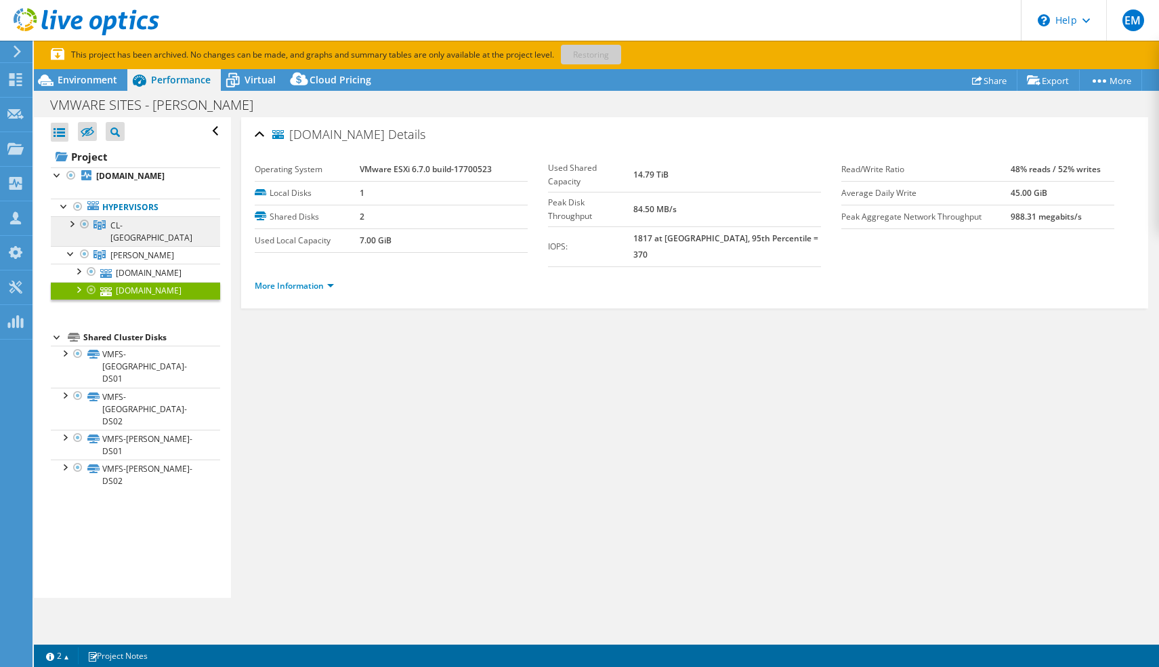
click at [122, 224] on span "CL-[GEOGRAPHIC_DATA]" at bounding box center [151, 232] width 82 height 24
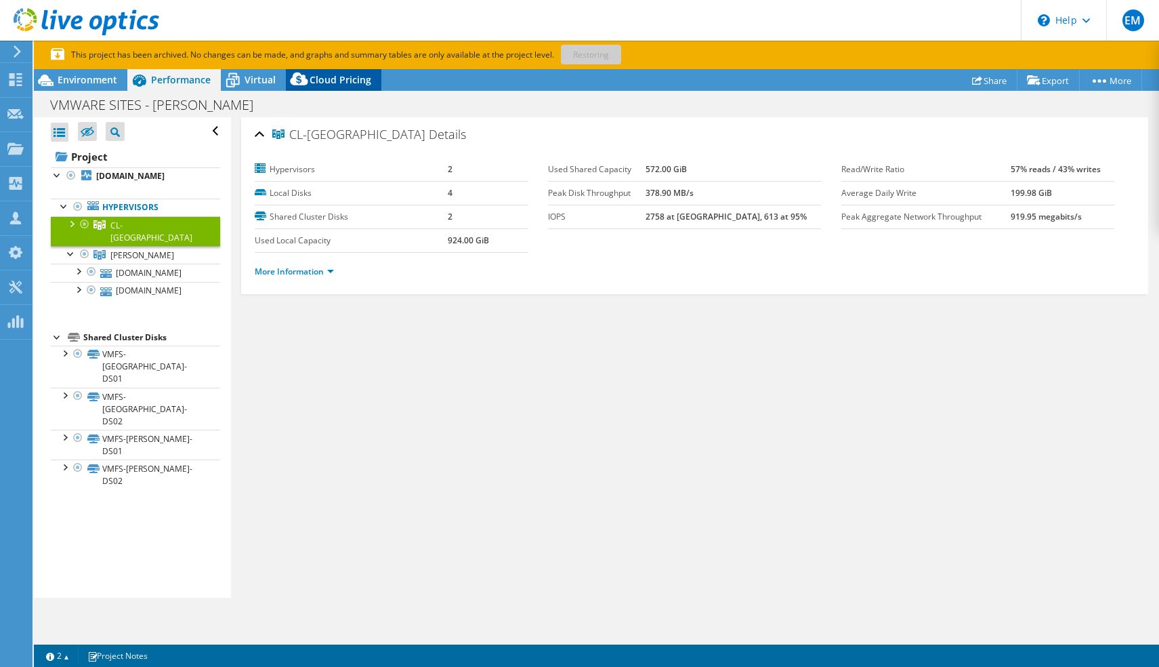
click at [312, 80] on span "Cloud Pricing" at bounding box center [341, 79] width 62 height 13
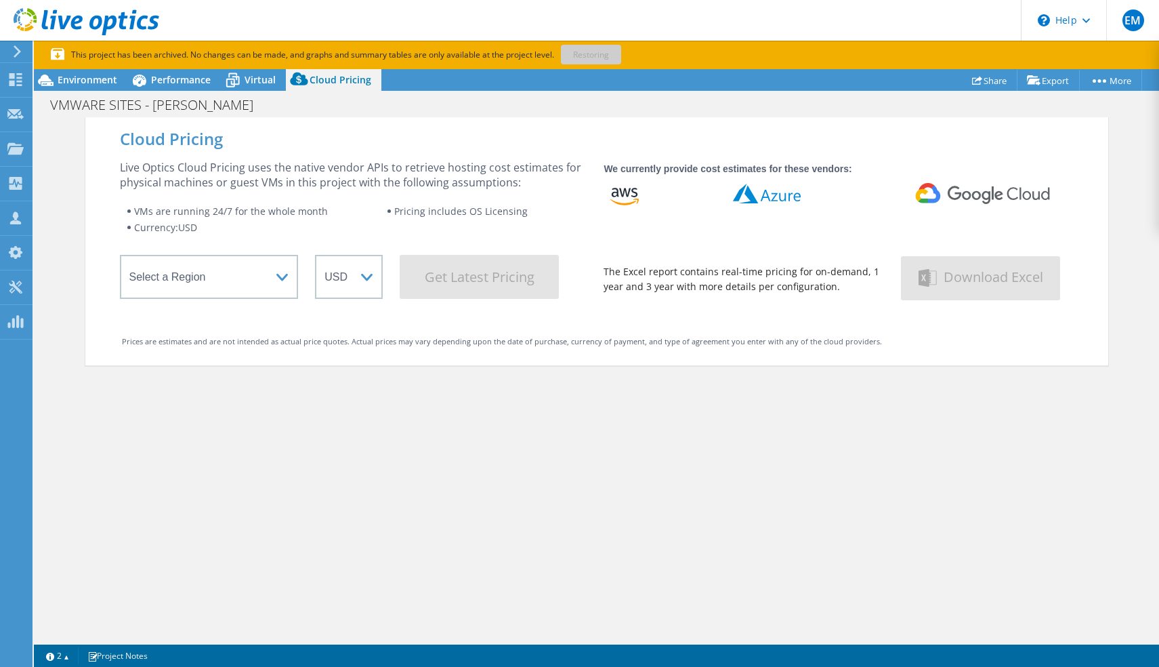
click at [286, 81] on icon at bounding box center [299, 81] width 27 height 27
click at [249, 83] on span "Virtual" at bounding box center [260, 79] width 31 height 13
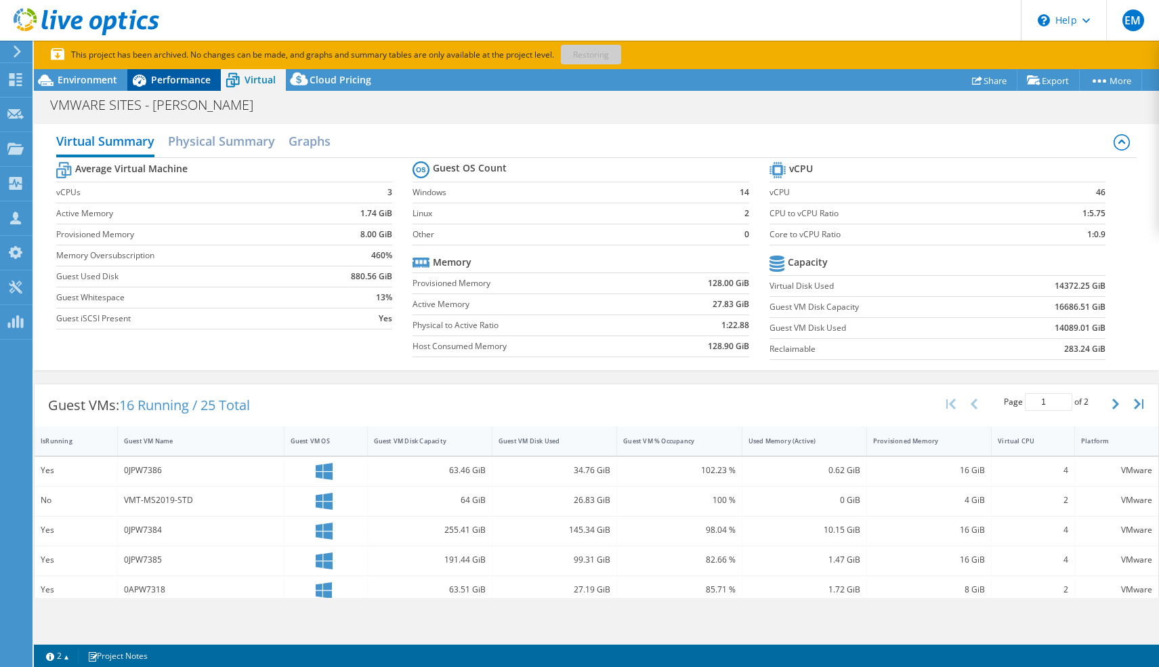
click at [169, 82] on span "Performance" at bounding box center [181, 79] width 60 height 13
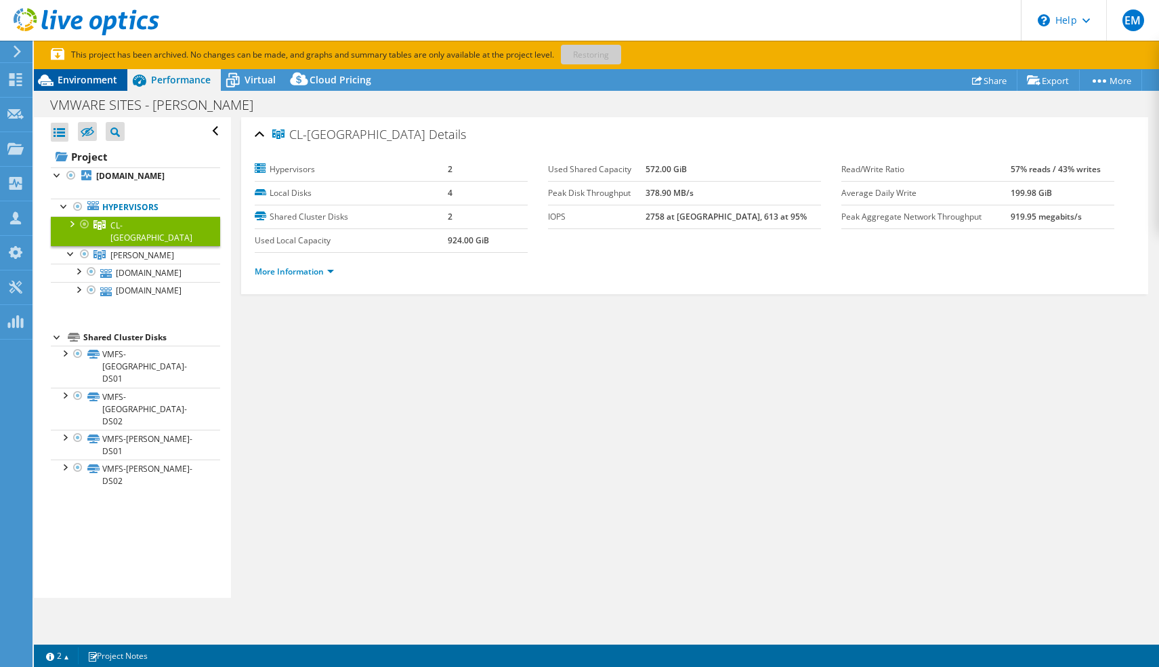
click at [78, 75] on span "Environment" at bounding box center [88, 79] width 60 height 13
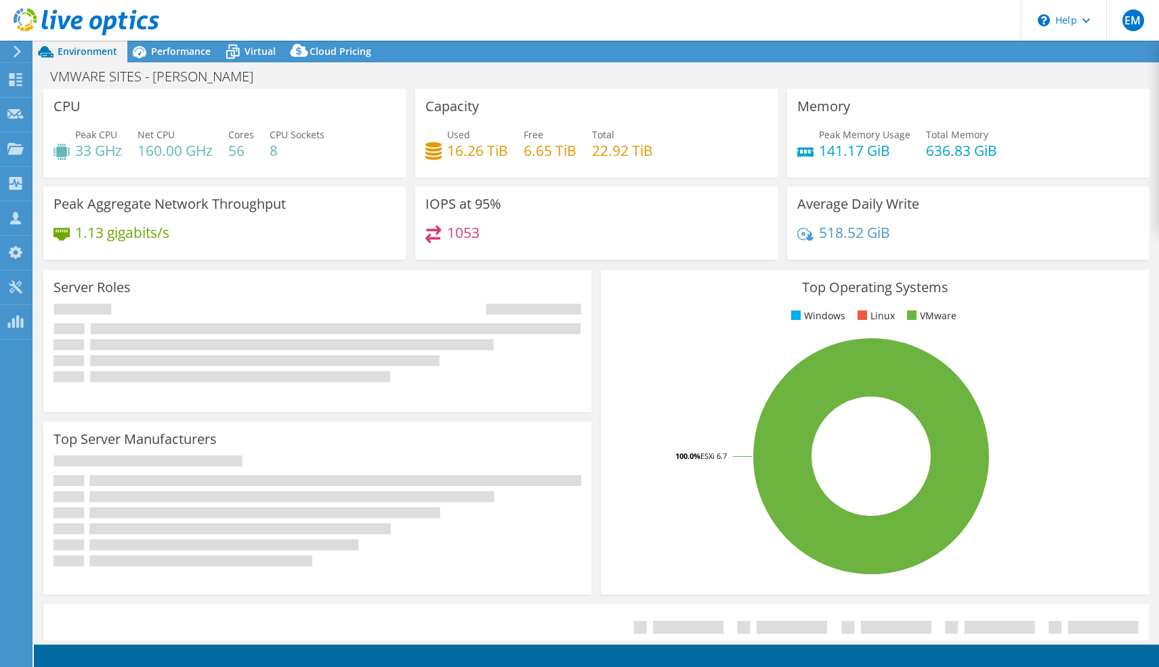
select select "USD"
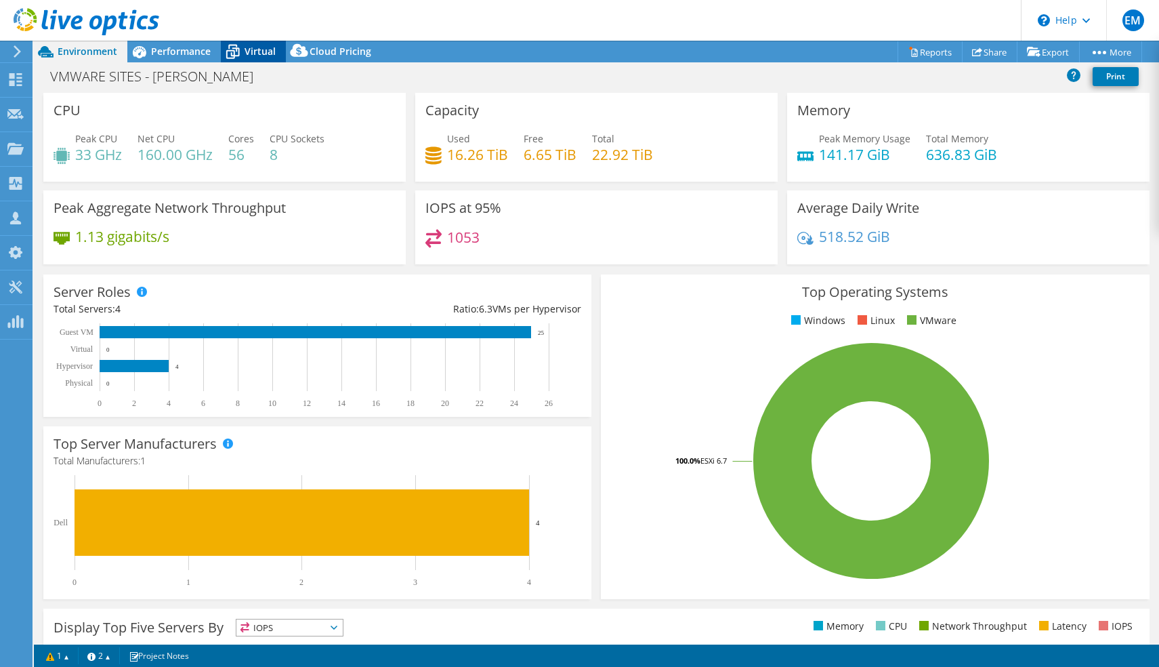
click at [247, 47] on span "Virtual" at bounding box center [260, 51] width 31 height 13
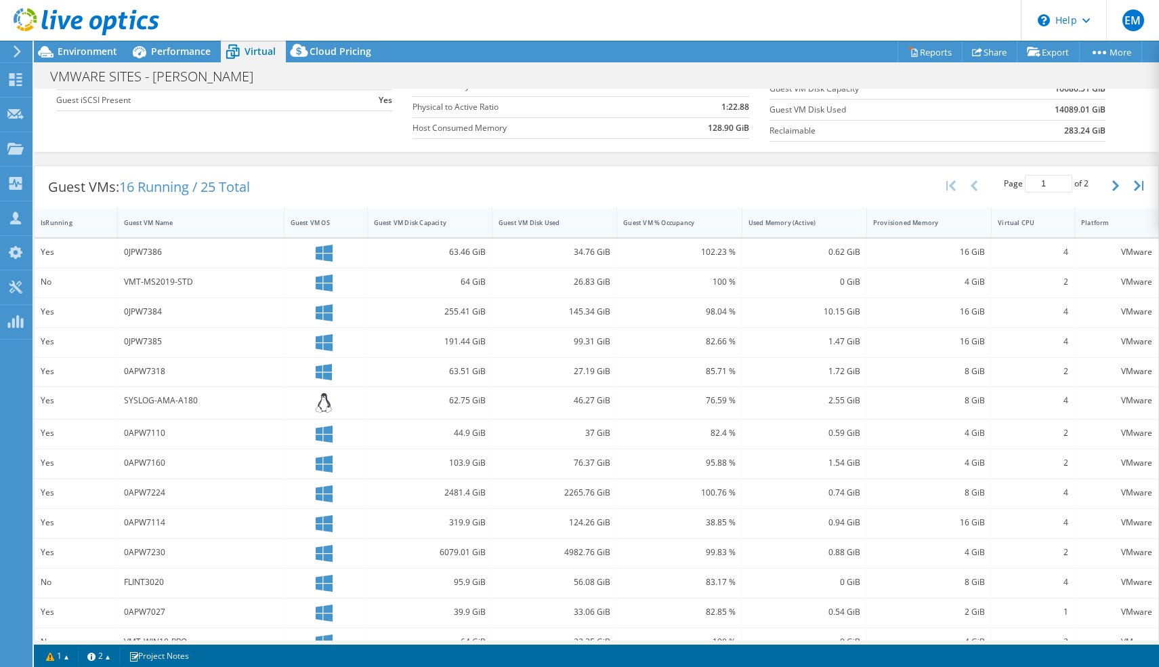
scroll to position [167, 0]
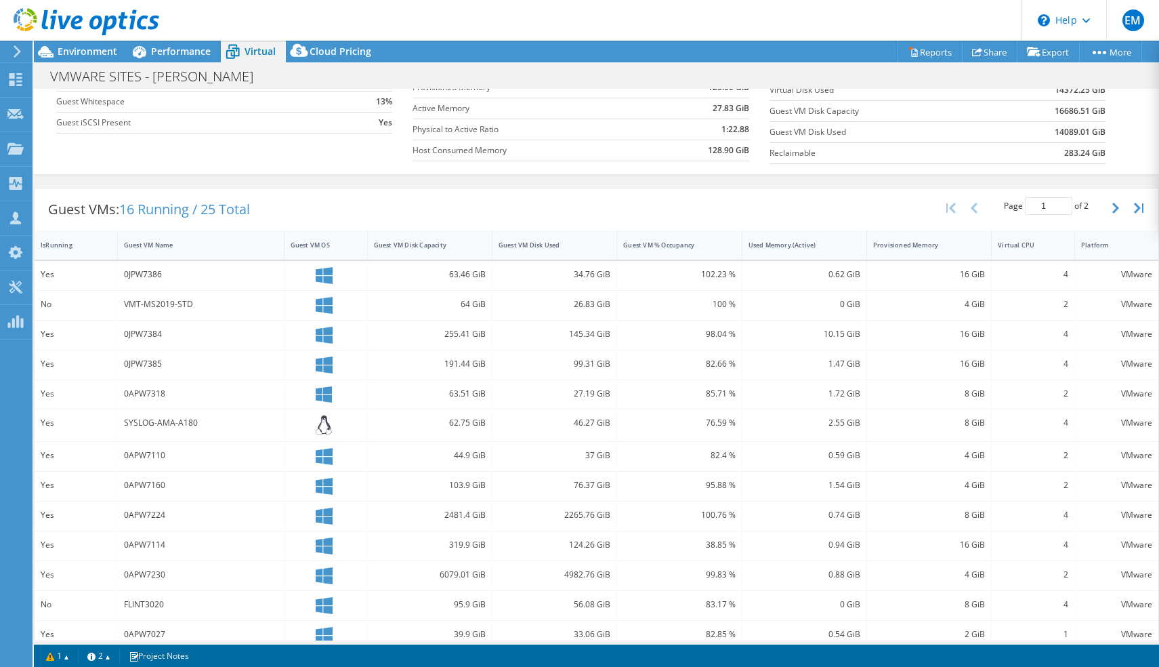
click at [184, 276] on div "0JPW7386" at bounding box center [201, 274] width 154 height 15
click at [77, 268] on div "Yes" at bounding box center [76, 274] width 70 height 15
click at [58, 274] on div "Yes" at bounding box center [76, 274] width 70 height 15
click at [185, 291] on div "VMT-MS2019-STD" at bounding box center [201, 305] width 167 height 29
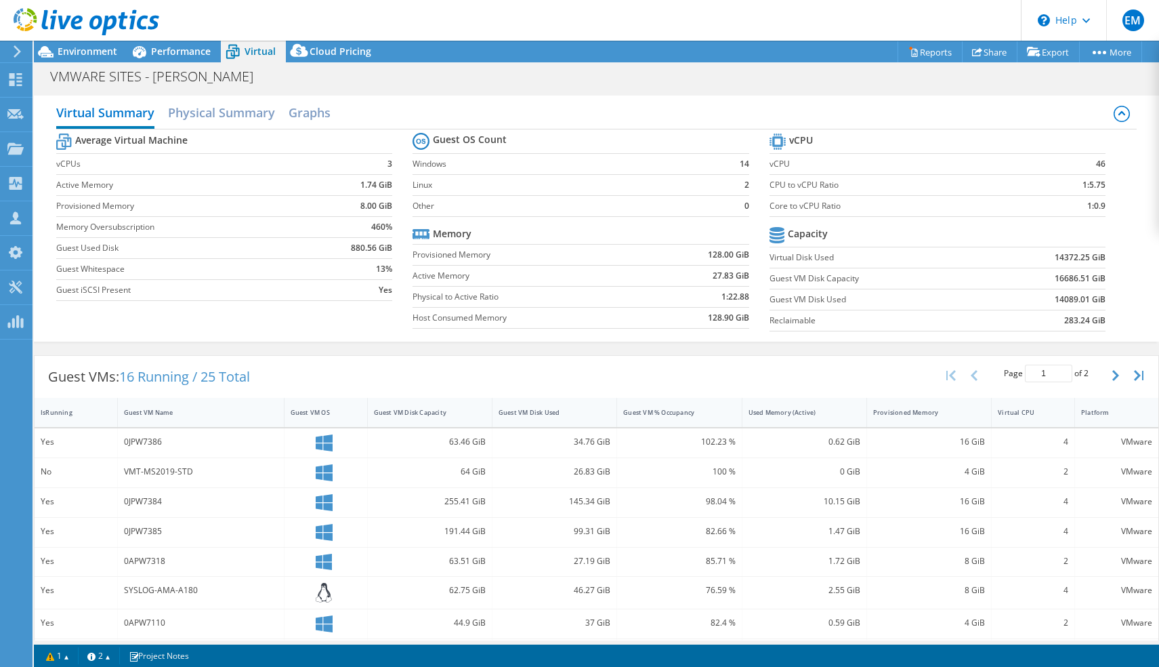
scroll to position [0, 0]
click at [194, 112] on h2 "Physical Summary" at bounding box center [221, 114] width 107 height 30
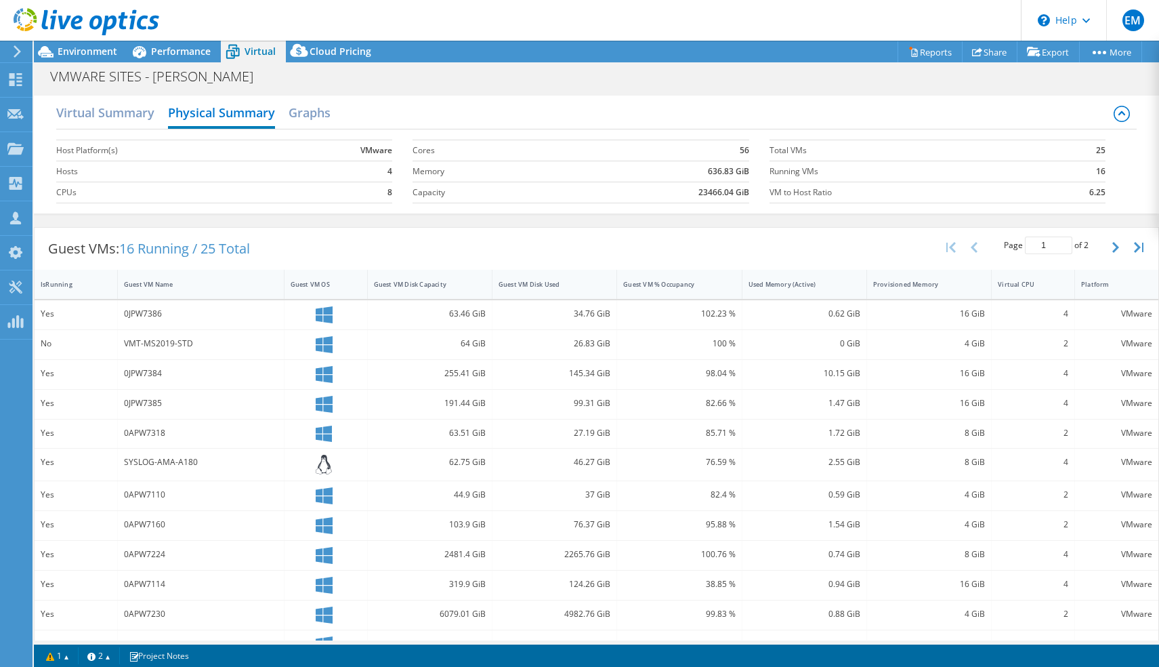
scroll to position [1, 0]
click at [16, 56] on use at bounding box center [17, 51] width 7 height 12
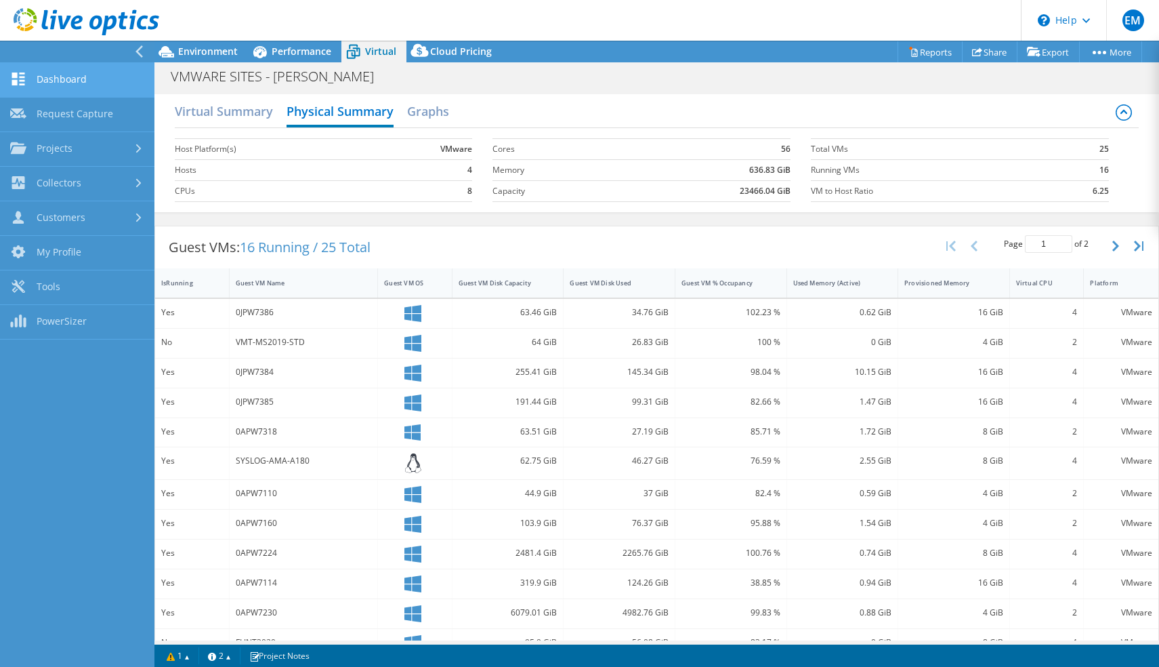
click at [46, 81] on link "Dashboard" at bounding box center [77, 80] width 154 height 35
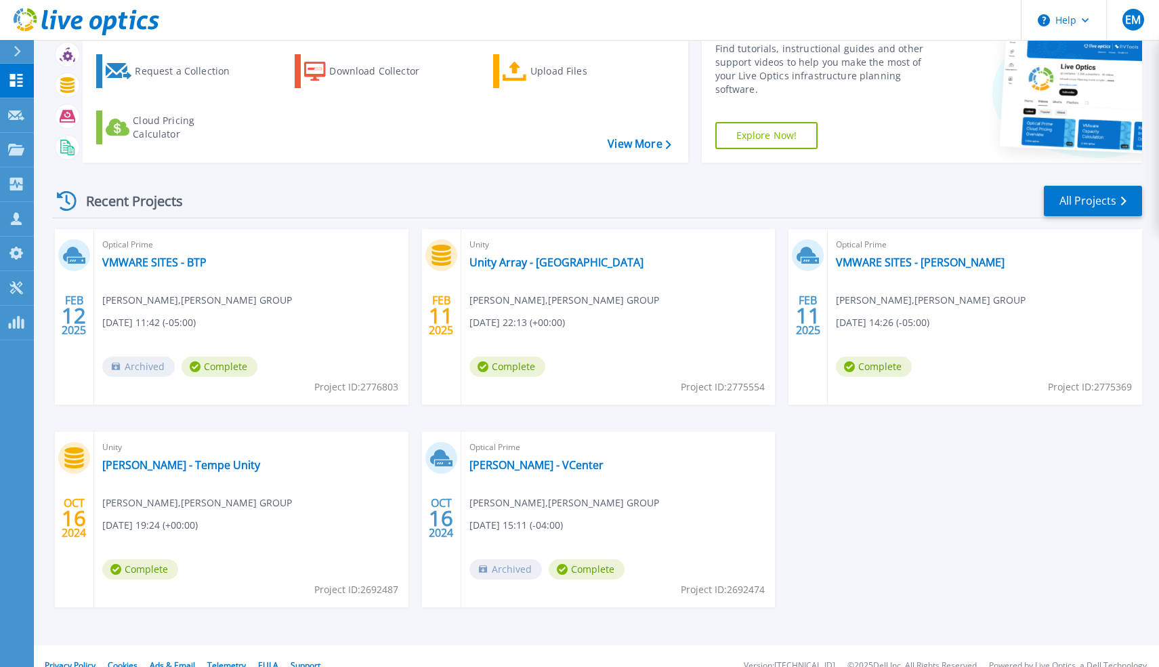
scroll to position [66, 0]
click at [499, 463] on link "[PERSON_NAME] - VCenter" at bounding box center [537, 464] width 134 height 14
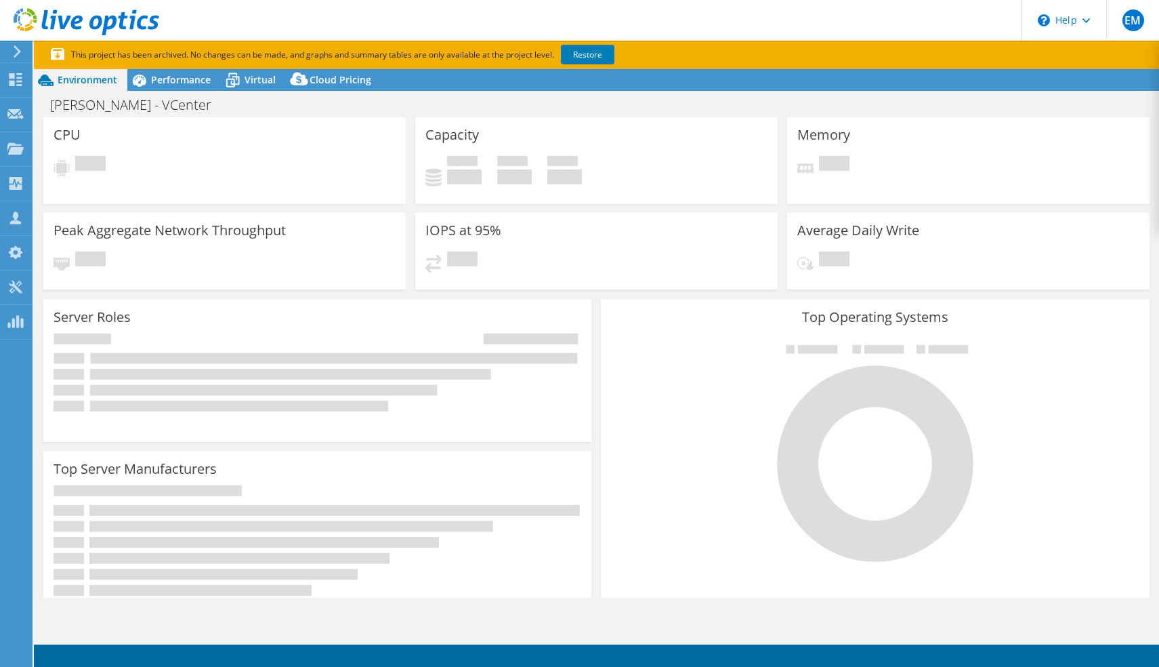
select select "USD"
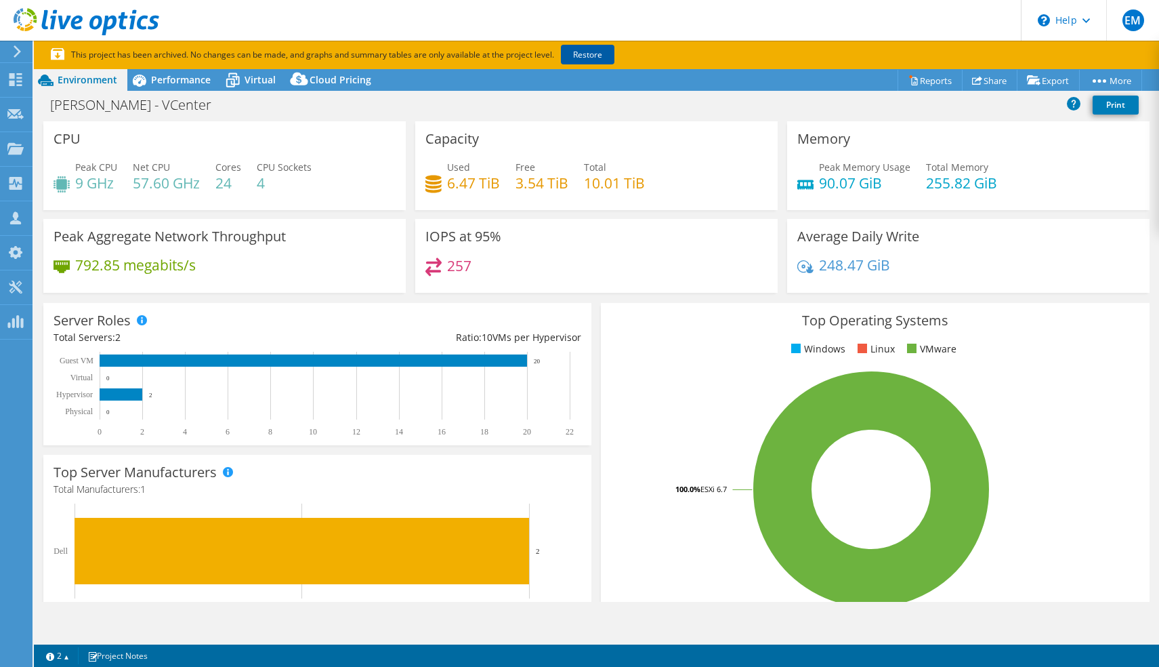
click at [587, 51] on link "Restore" at bounding box center [588, 55] width 54 height 20
click at [185, 85] on span "Performance" at bounding box center [181, 79] width 60 height 13
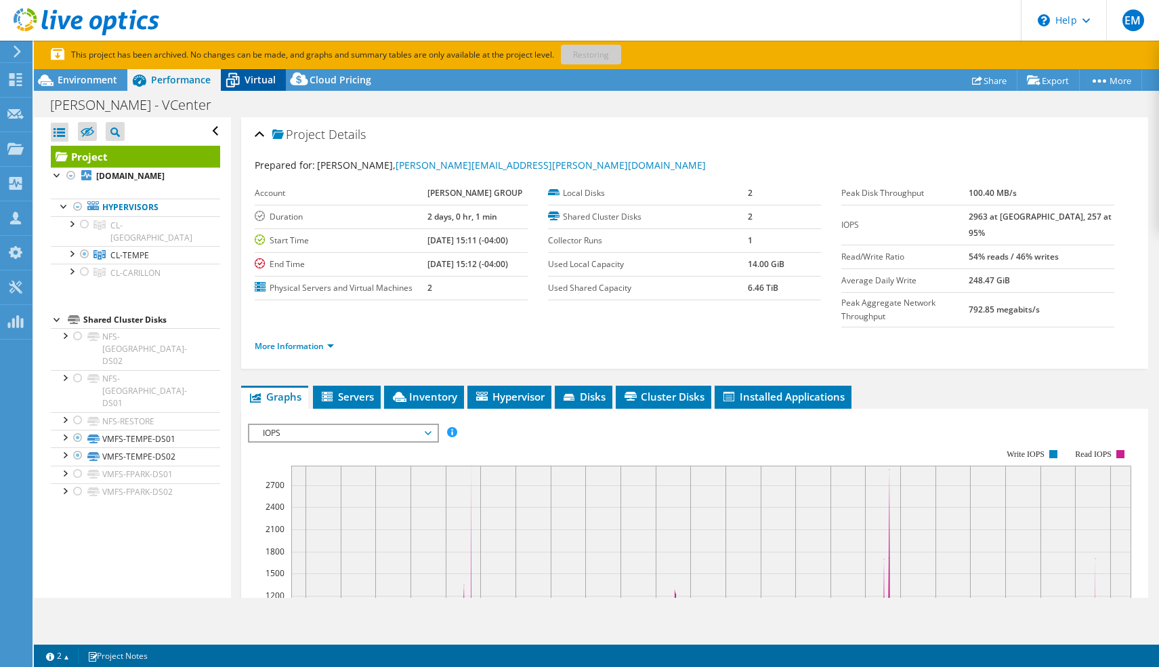
click at [255, 85] on span "Virtual" at bounding box center [260, 79] width 31 height 13
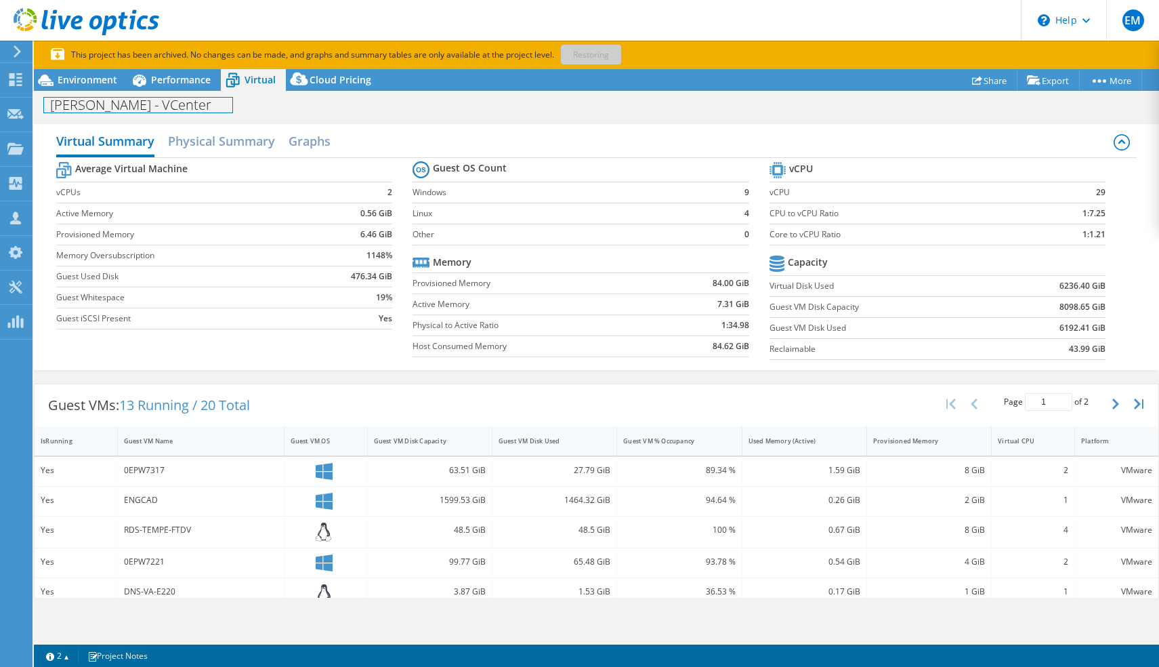
click at [318, 91] on div "Hillman - VCenter Print" at bounding box center [596, 104] width 1125 height 26
click at [205, 82] on span "Performance" at bounding box center [181, 79] width 60 height 13
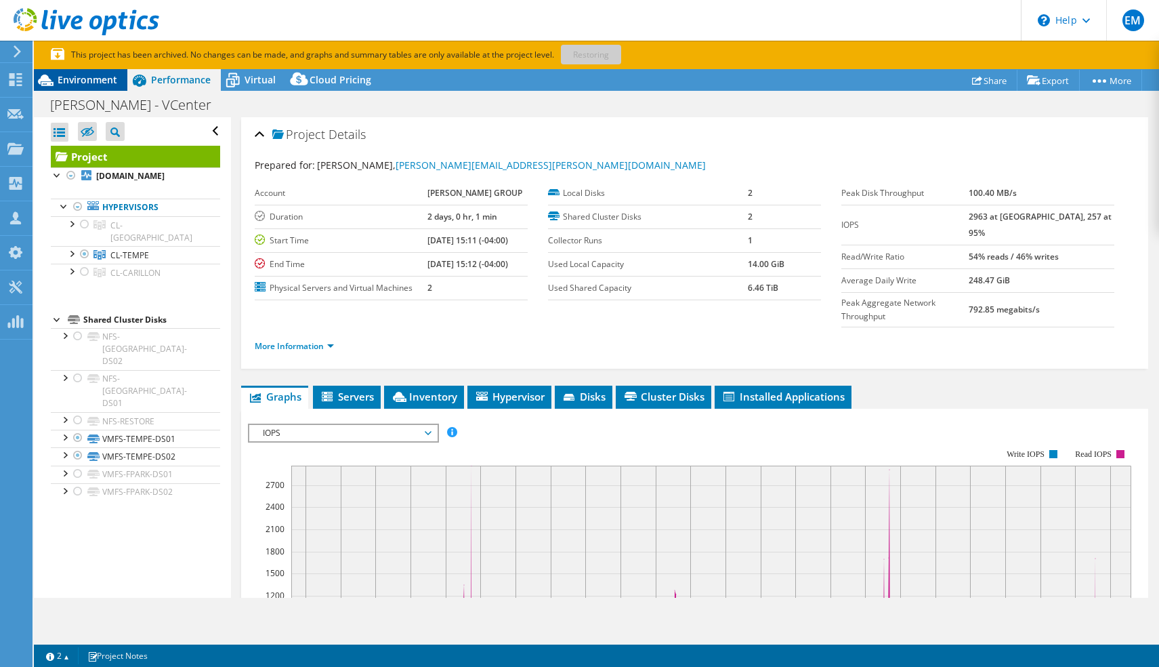
click at [67, 81] on span "Environment" at bounding box center [88, 79] width 60 height 13
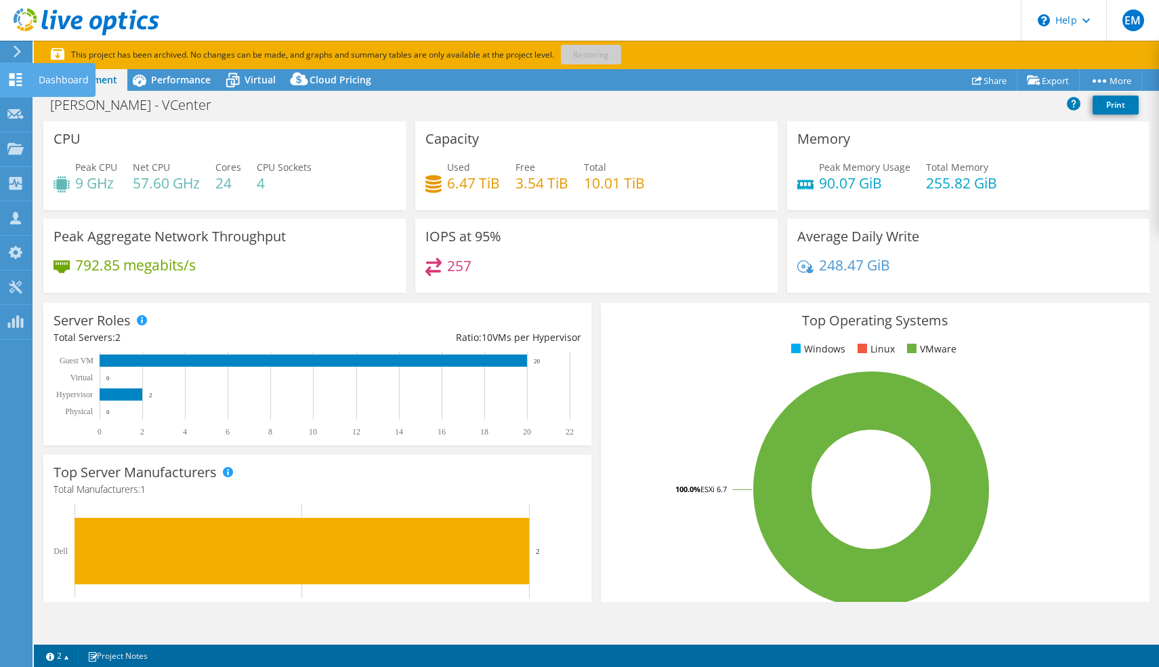
click at [18, 81] on use at bounding box center [15, 79] width 13 height 13
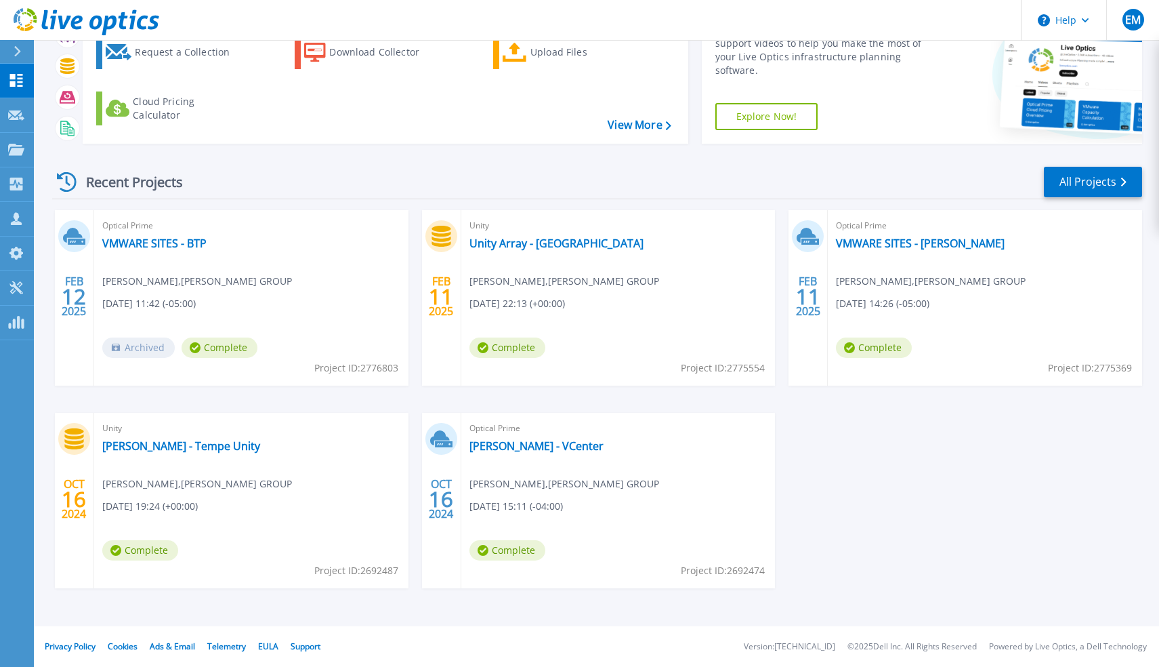
scroll to position [84, 0]
click at [193, 248] on link "VMWARE SITES - BTP" at bounding box center [154, 243] width 104 height 14
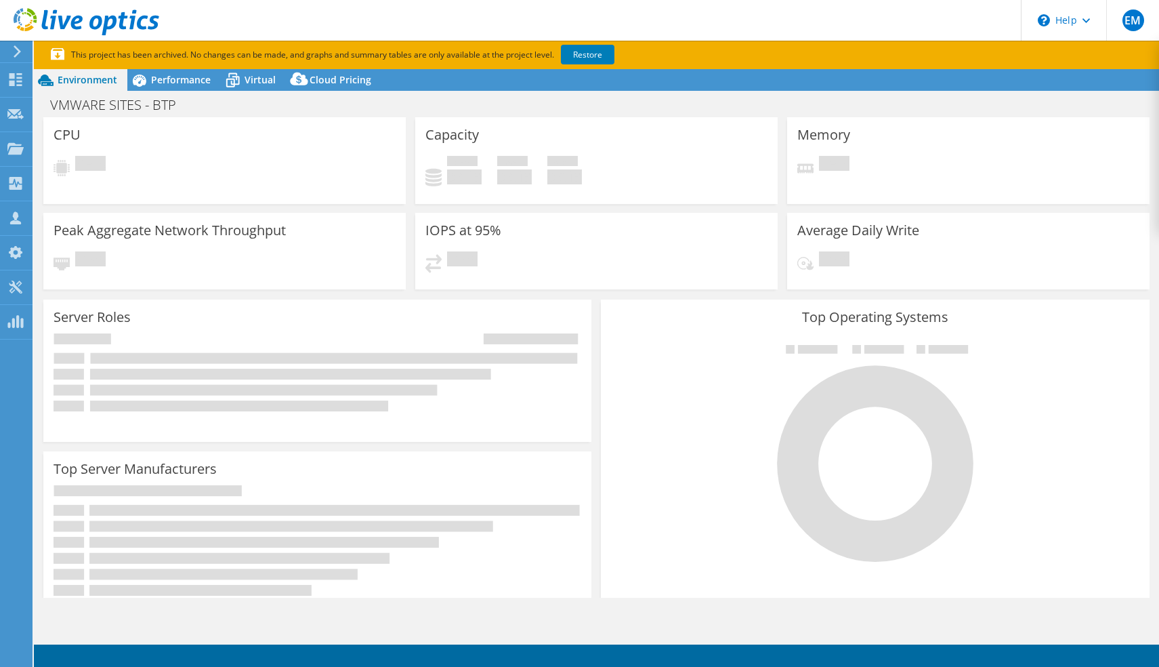
select select "USD"
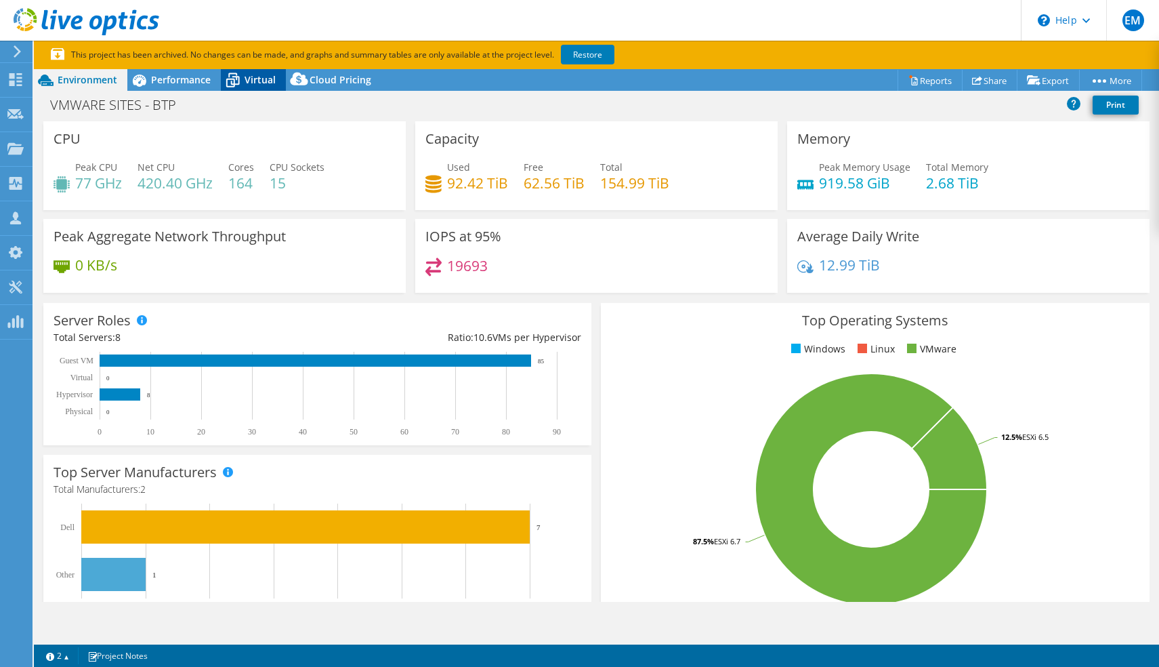
click at [249, 82] on span "Virtual" at bounding box center [260, 79] width 31 height 13
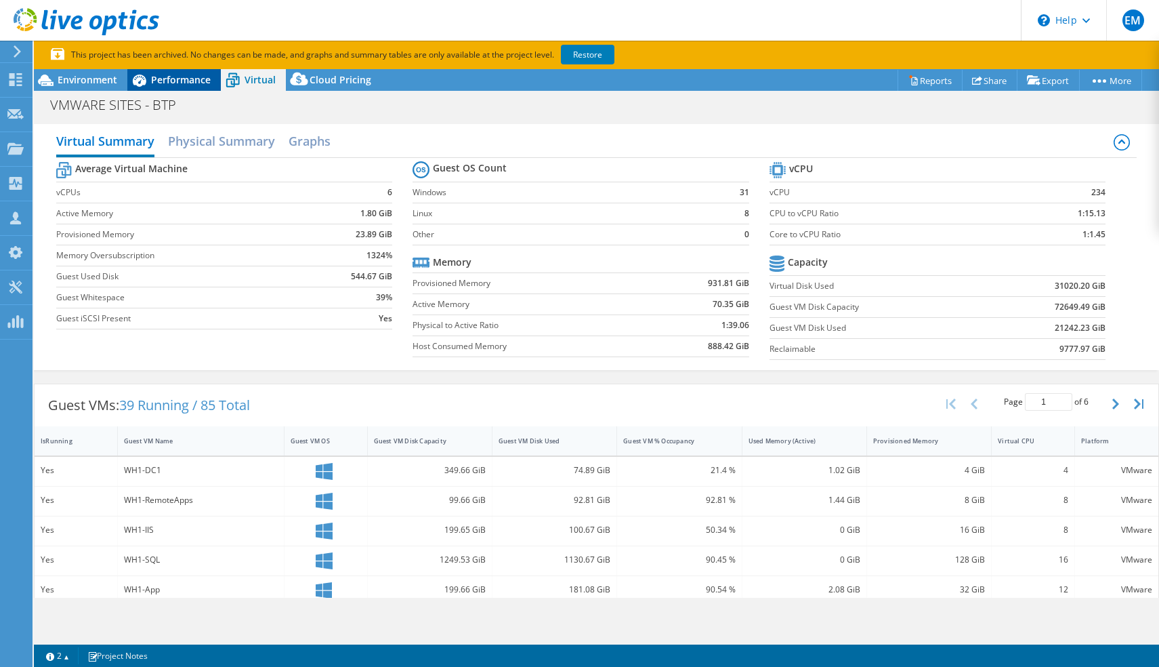
click at [206, 82] on span "Performance" at bounding box center [181, 79] width 60 height 13
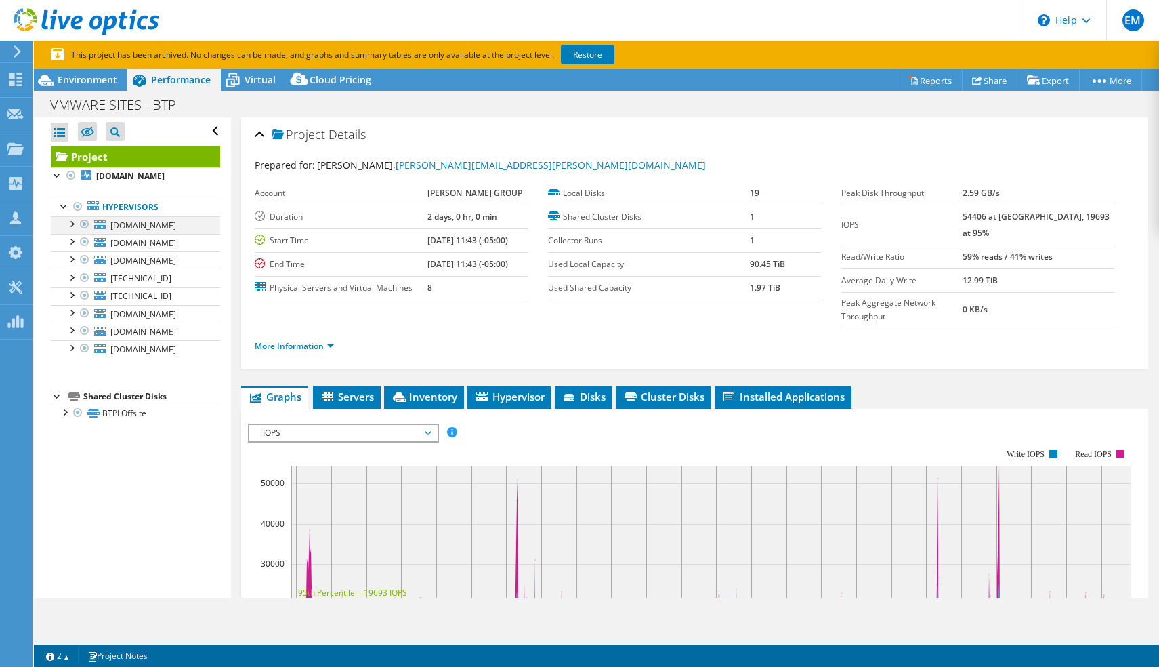
click at [69, 224] on div at bounding box center [71, 223] width 14 height 14
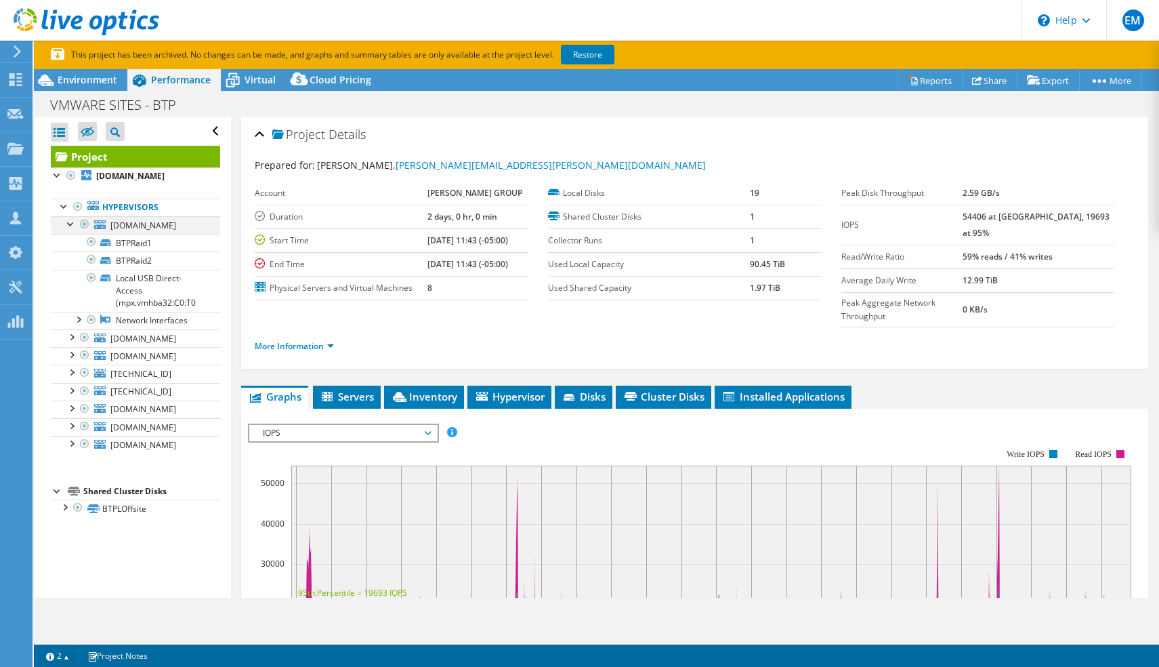
click at [69, 224] on div at bounding box center [71, 223] width 14 height 14
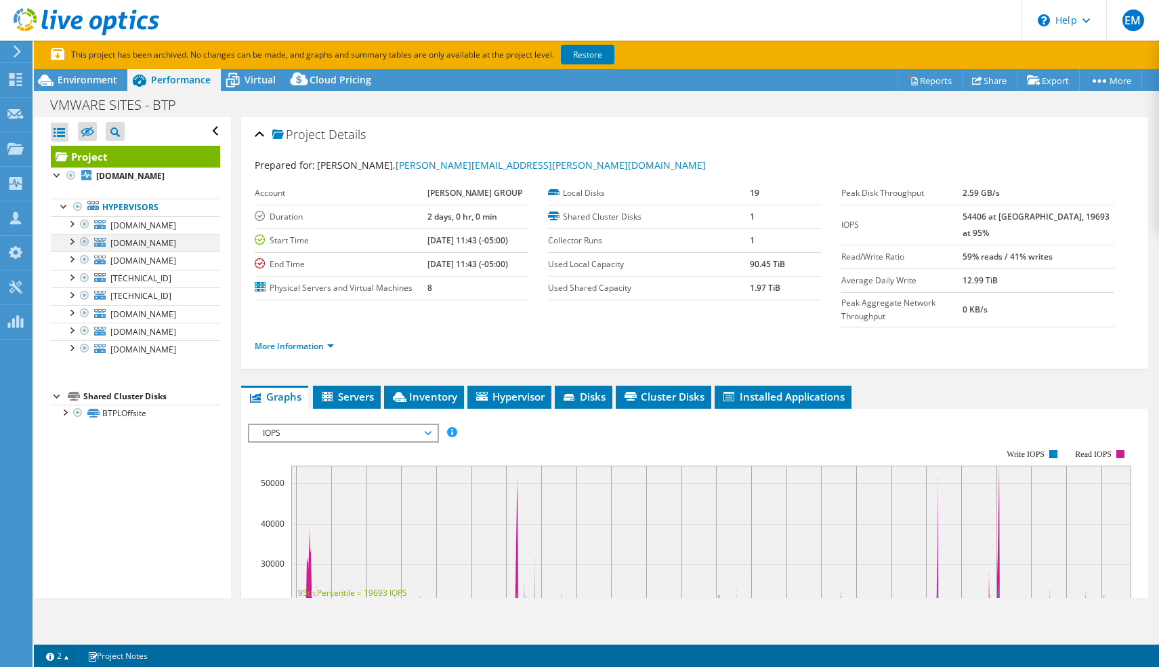
click at [76, 243] on div at bounding box center [71, 241] width 14 height 14
click at [77, 243] on div at bounding box center [71, 241] width 14 height 14
click at [261, 85] on span "Virtual" at bounding box center [260, 79] width 31 height 13
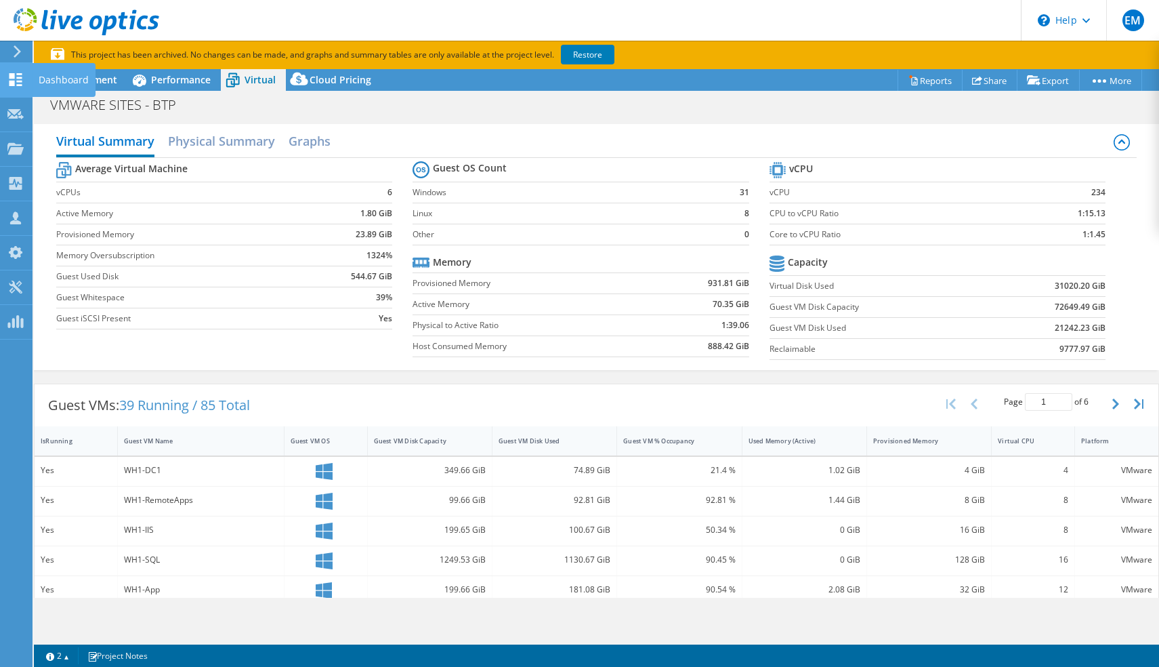
click at [18, 75] on icon at bounding box center [15, 79] width 16 height 13
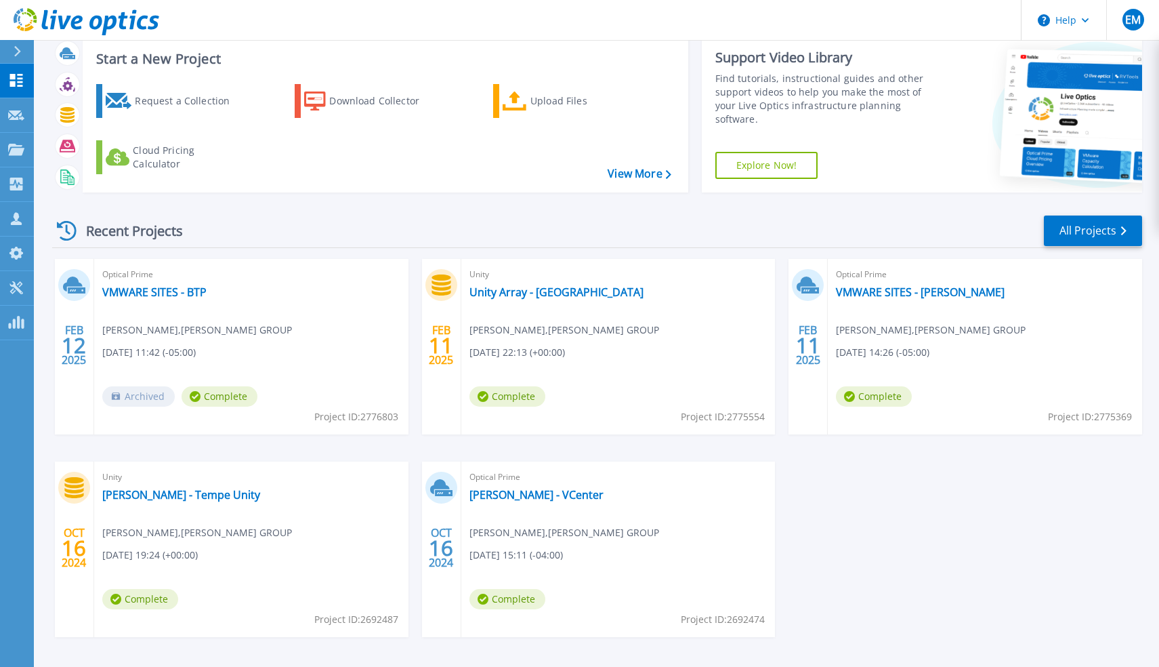
scroll to position [35, 0]
click at [874, 294] on link "VMWARE SITES - [PERSON_NAME]" at bounding box center [920, 292] width 169 height 14
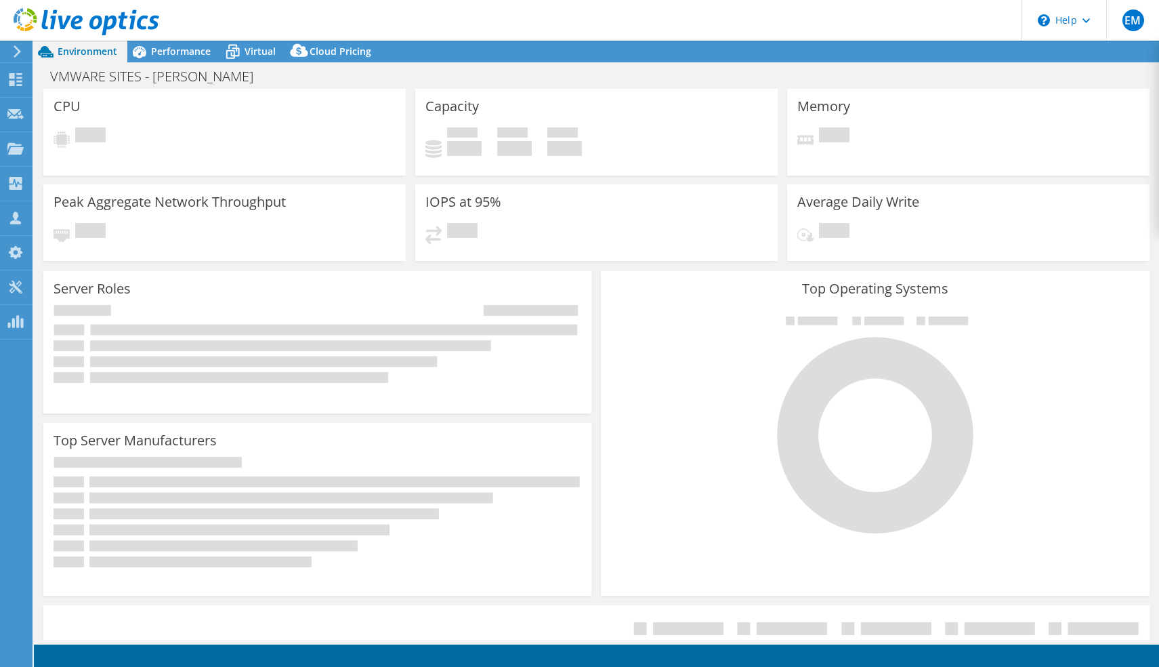
select select "USD"
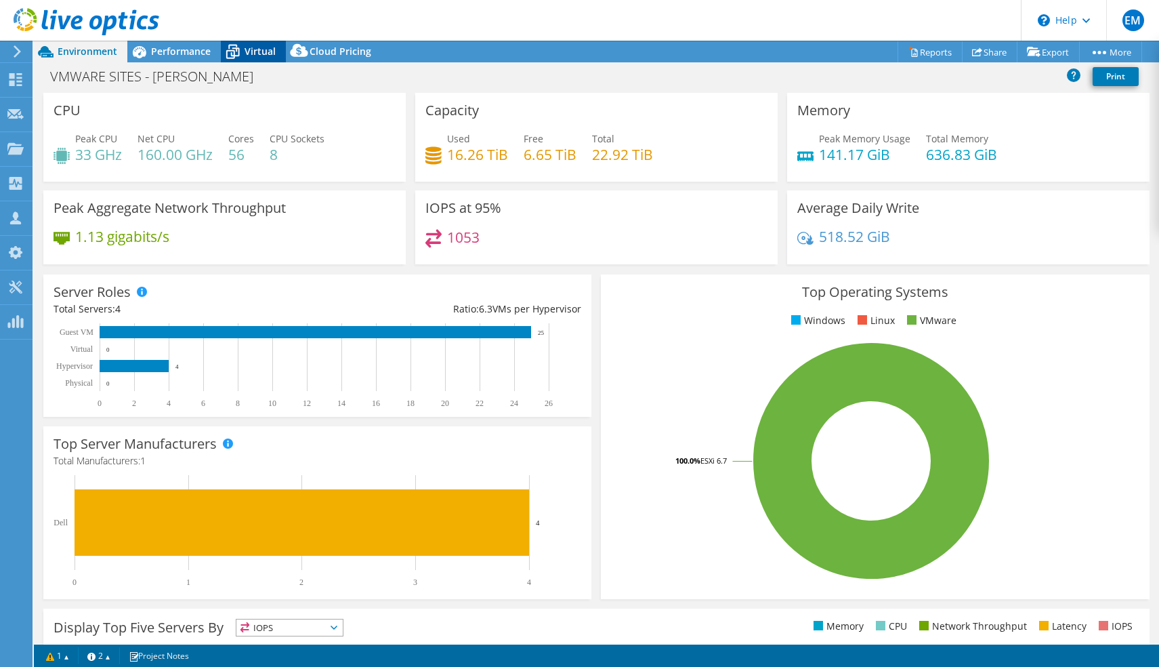
click at [251, 48] on span "Virtual" at bounding box center [260, 51] width 31 height 13
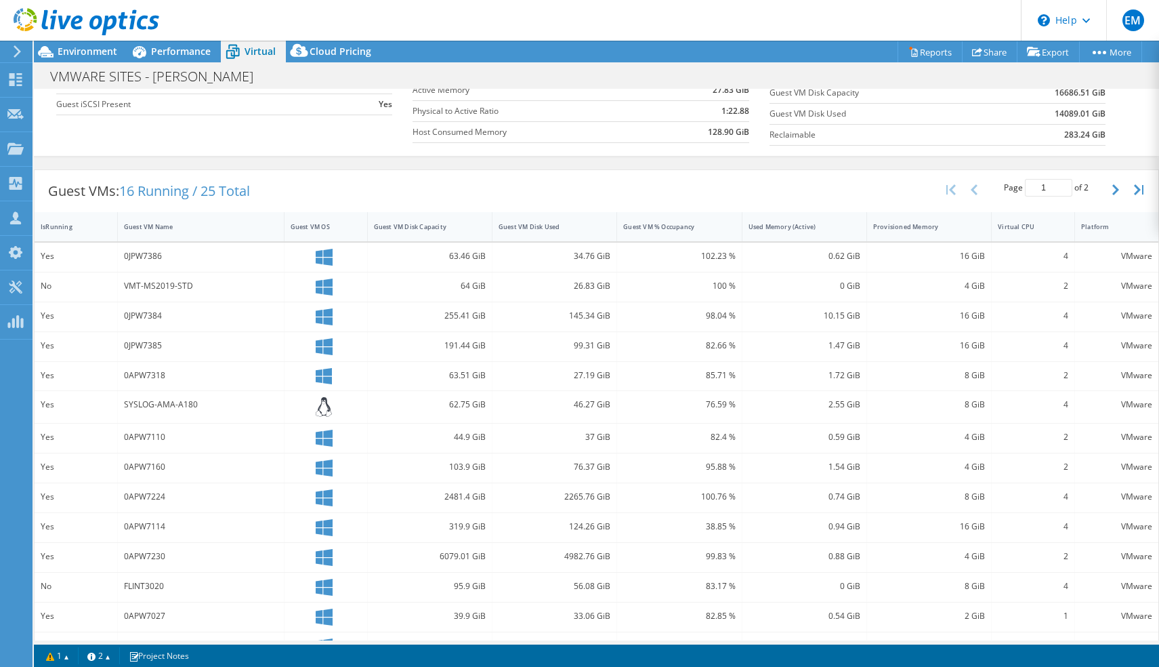
scroll to position [188, 0]
click at [118, 253] on div "0JPW7386" at bounding box center [201, 254] width 167 height 29
click at [43, 255] on div "Yes" at bounding box center [76, 253] width 70 height 15
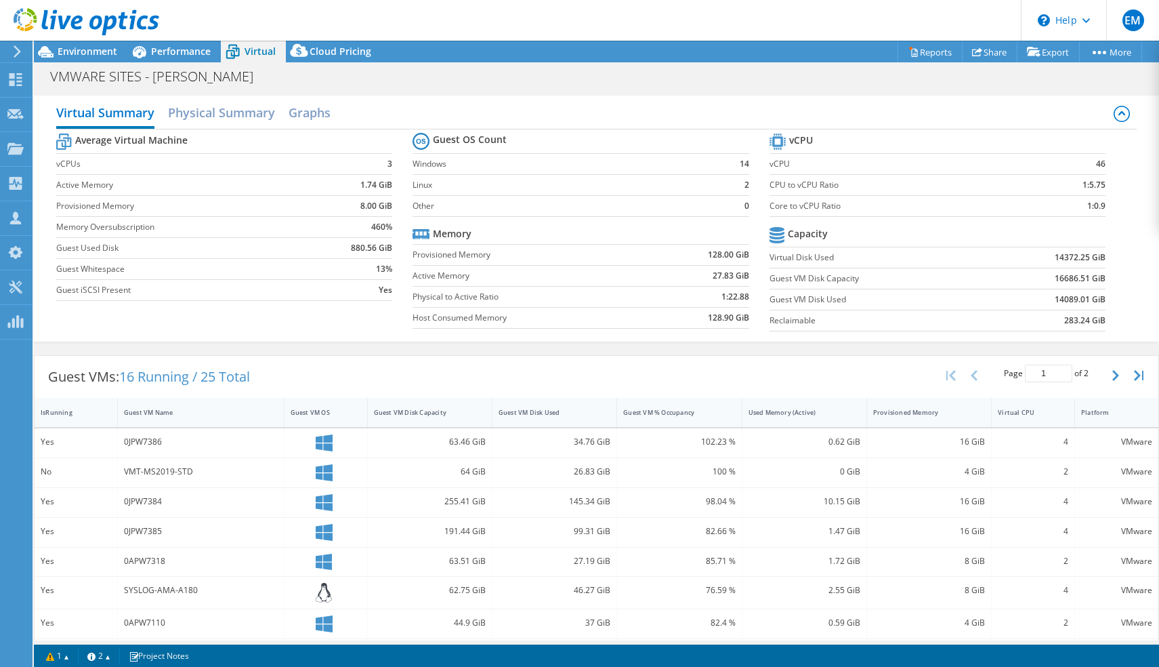
scroll to position [0, 0]
click at [919, 49] on link "Reports" at bounding box center [930, 51] width 65 height 21
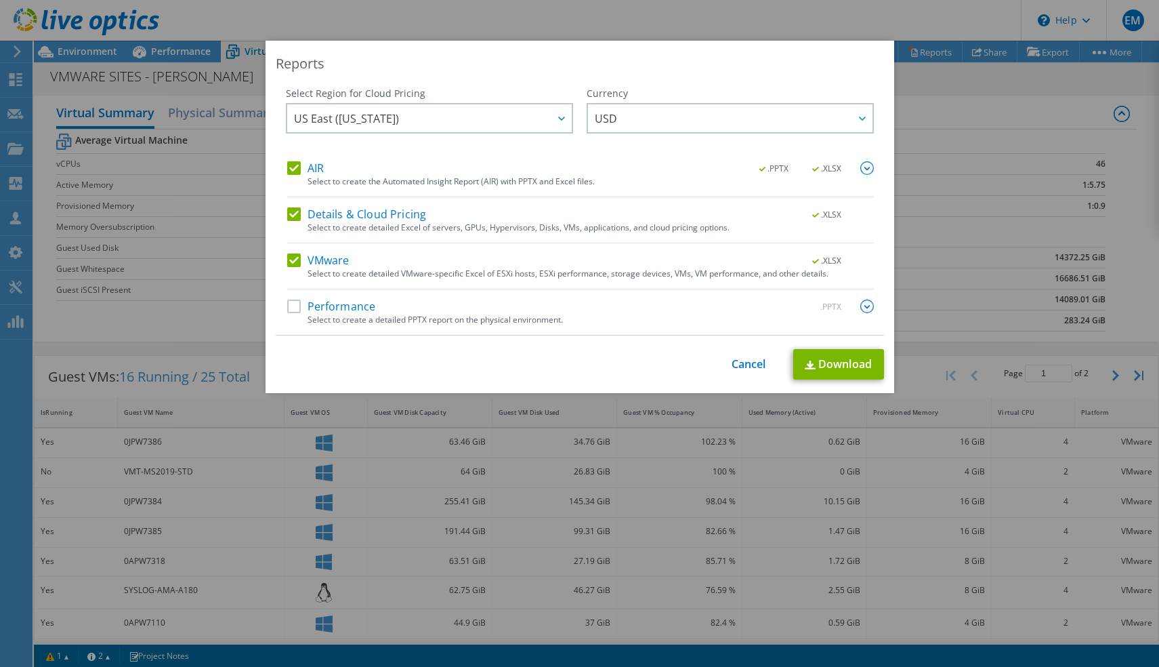
click at [288, 214] on label "Details & Cloud Pricing" at bounding box center [357, 214] width 140 height 14
click at [0, 0] on input "Details & Cloud Pricing" at bounding box center [0, 0] width 0 height 0
click at [294, 307] on label "Performance" at bounding box center [331, 306] width 89 height 14
click at [0, 0] on input "Performance" at bounding box center [0, 0] width 0 height 0
click at [823, 366] on link "Download" at bounding box center [838, 364] width 91 height 30
